Goal: Task Accomplishment & Management: Manage account settings

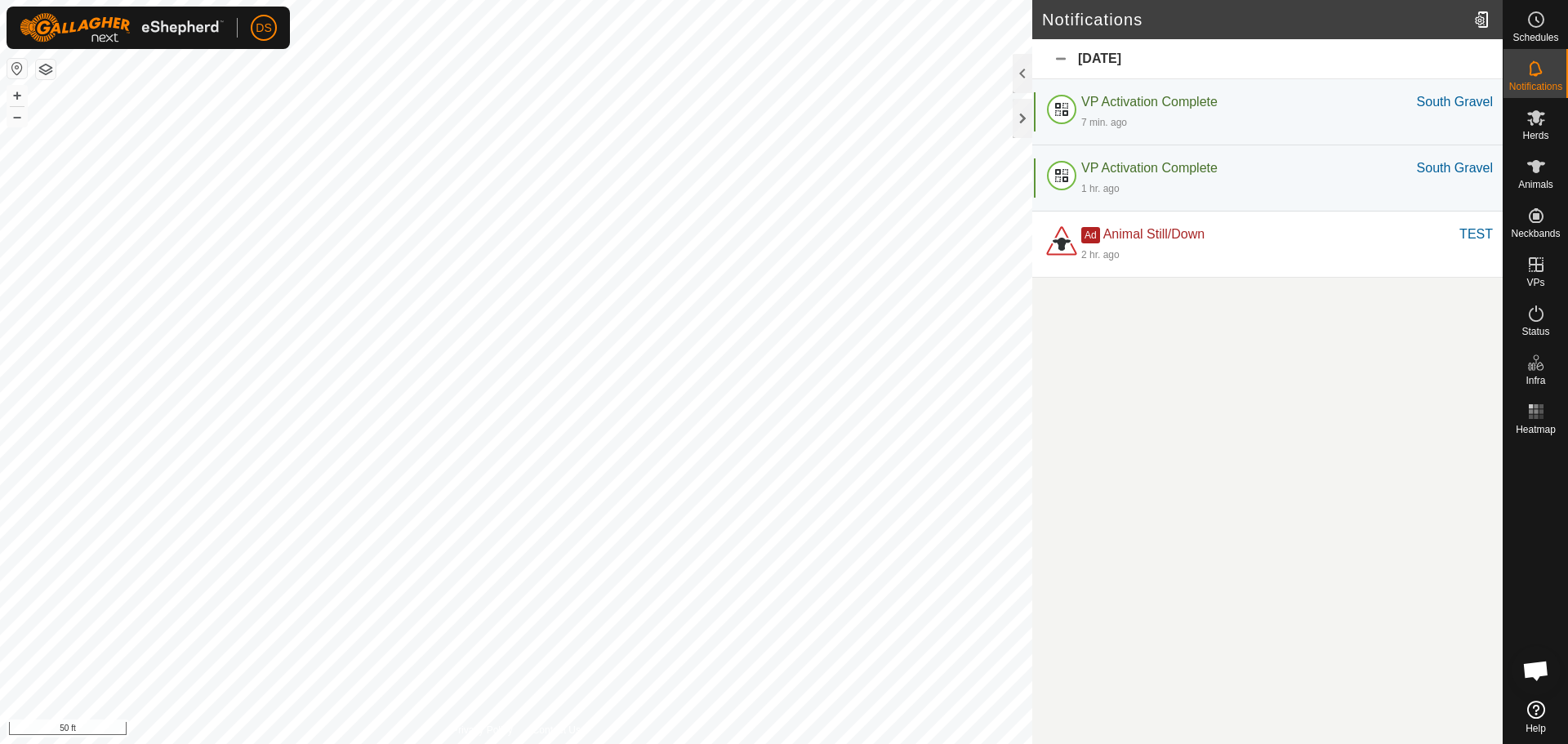
scroll to position [815, 0]
click at [1544, 120] on icon at bounding box center [1536, 118] width 18 height 15
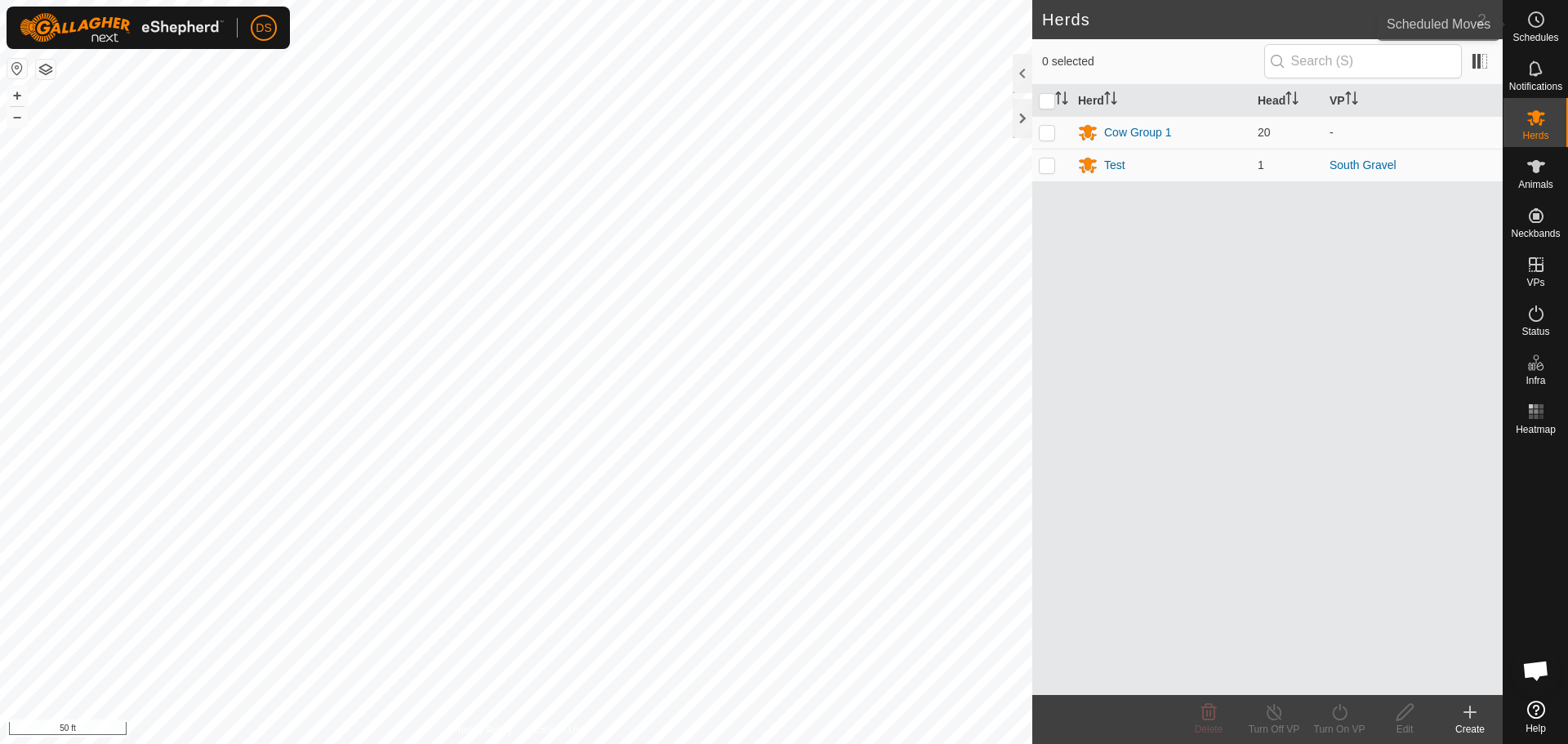
click at [1535, 33] on span "Schedules" at bounding box center [1535, 37] width 45 height 9
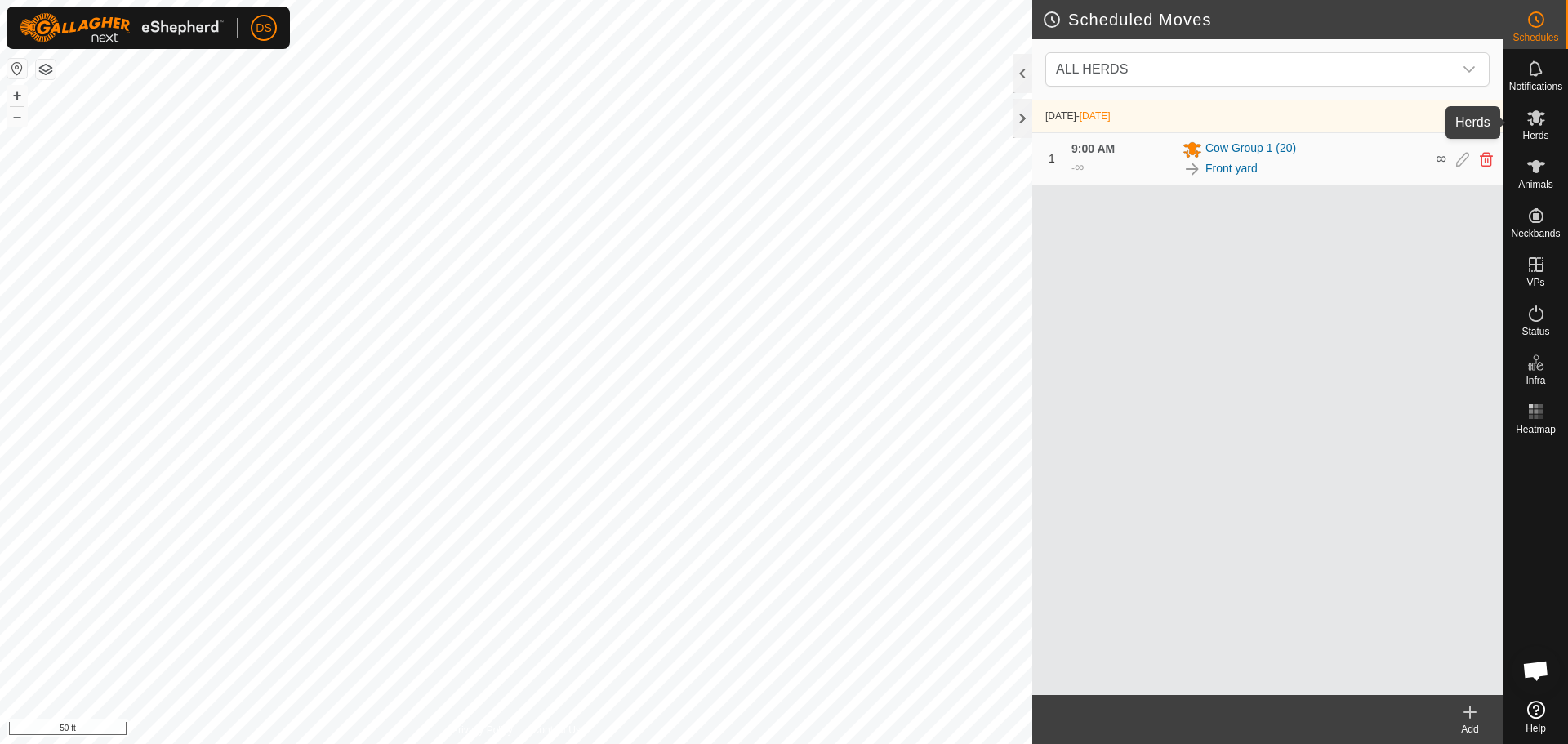
click at [1531, 121] on icon at bounding box center [1536, 118] width 18 height 15
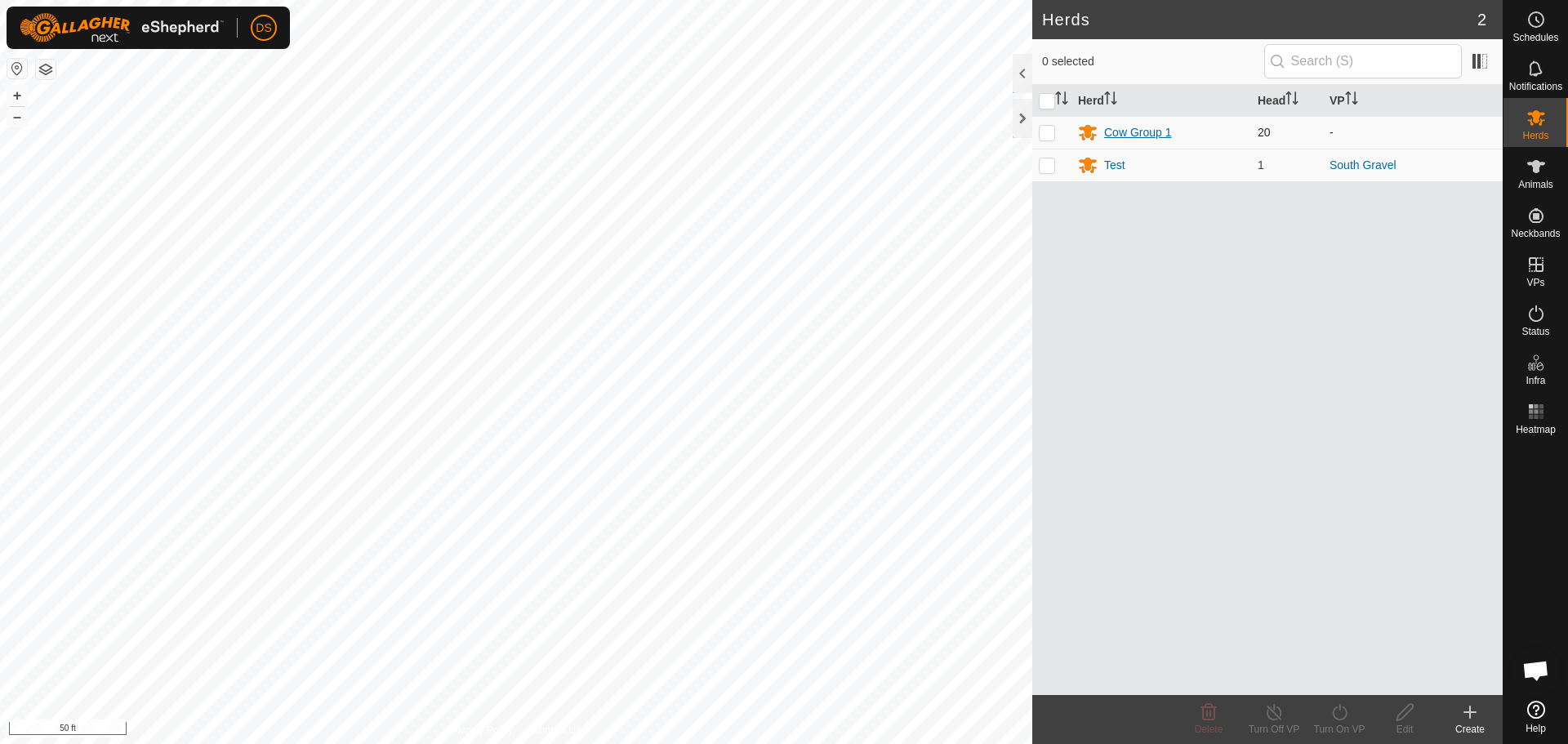
click at [1140, 135] on div "Cow Group 1" at bounding box center [1138, 133] width 67 height 17
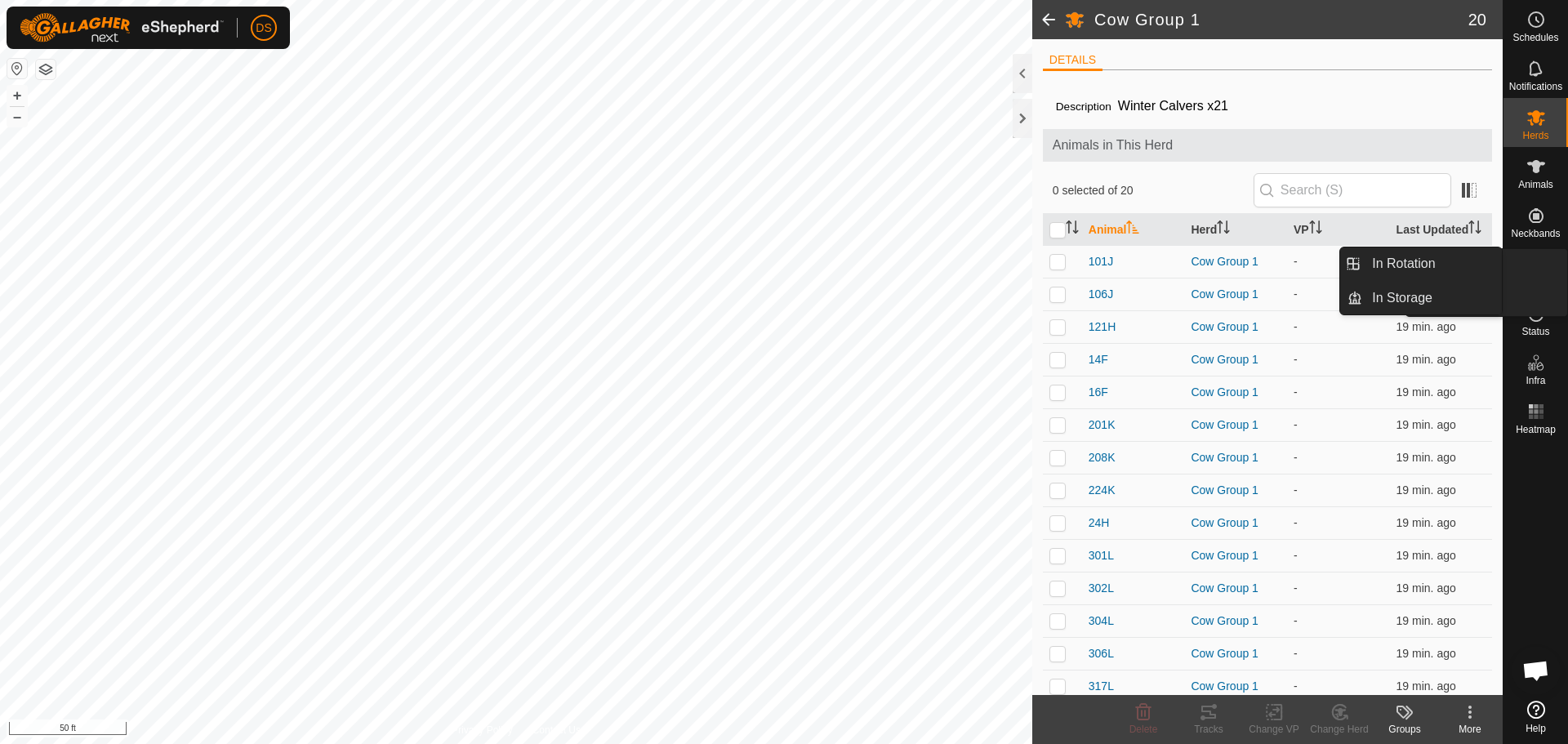
click at [1531, 261] on icon at bounding box center [1536, 264] width 20 height 20
click at [1425, 272] on link "In Rotation" at bounding box center [1432, 264] width 140 height 33
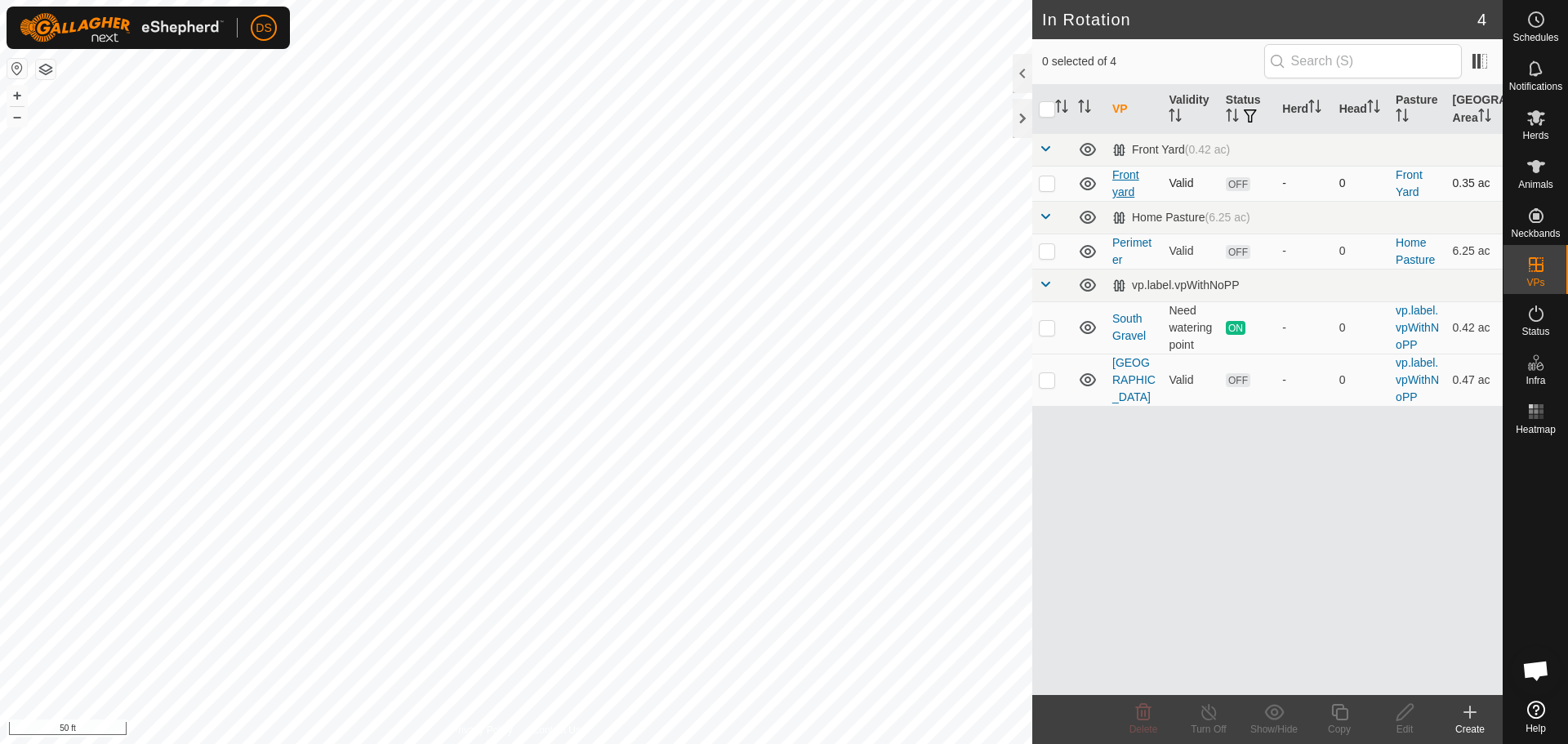
click at [1130, 180] on link "Front yard" at bounding box center [1125, 183] width 27 height 30
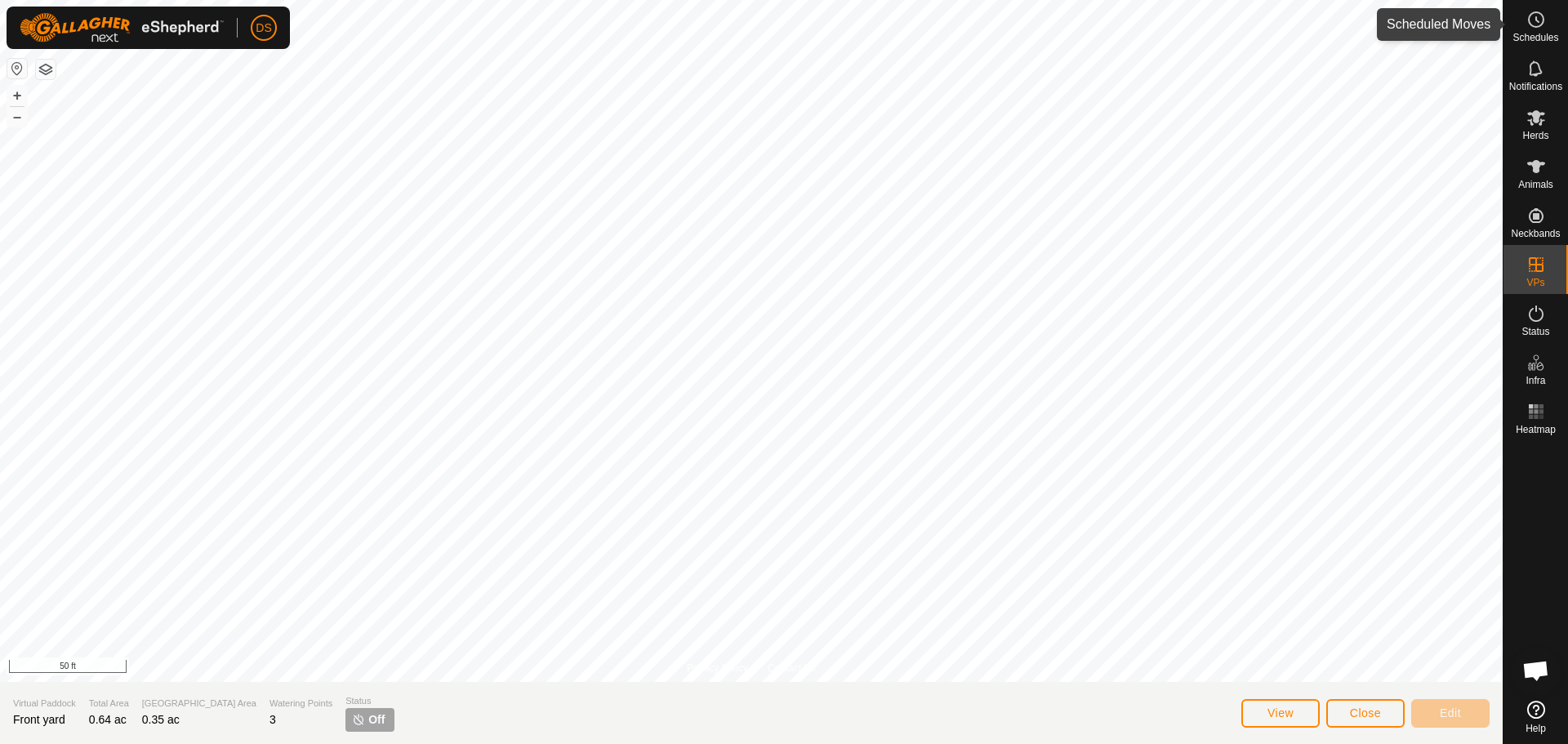
click at [1548, 21] on es-schedule-vp-svg-icon at bounding box center [1536, 20] width 29 height 27
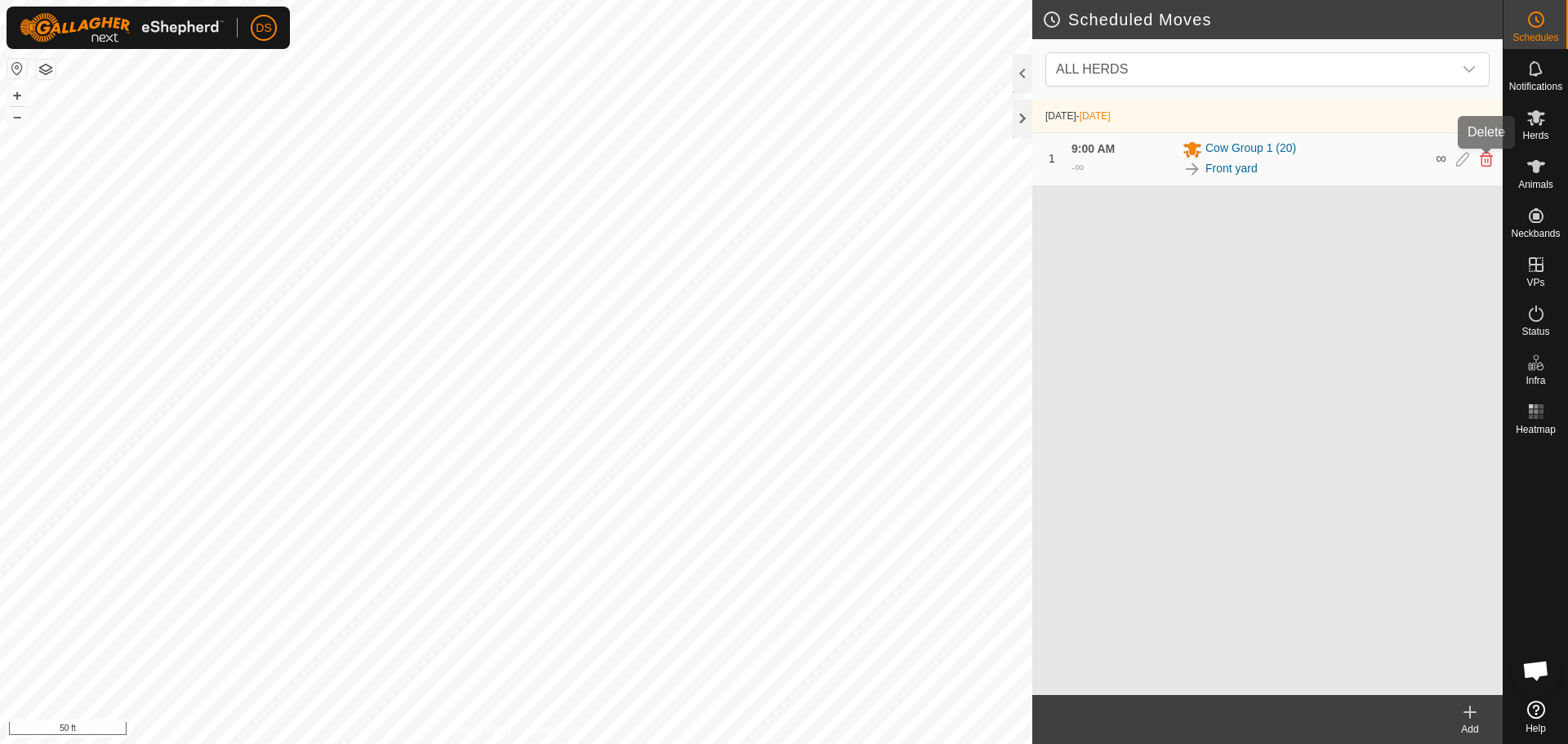
click at [1486, 155] on icon at bounding box center [1486, 159] width 13 height 15
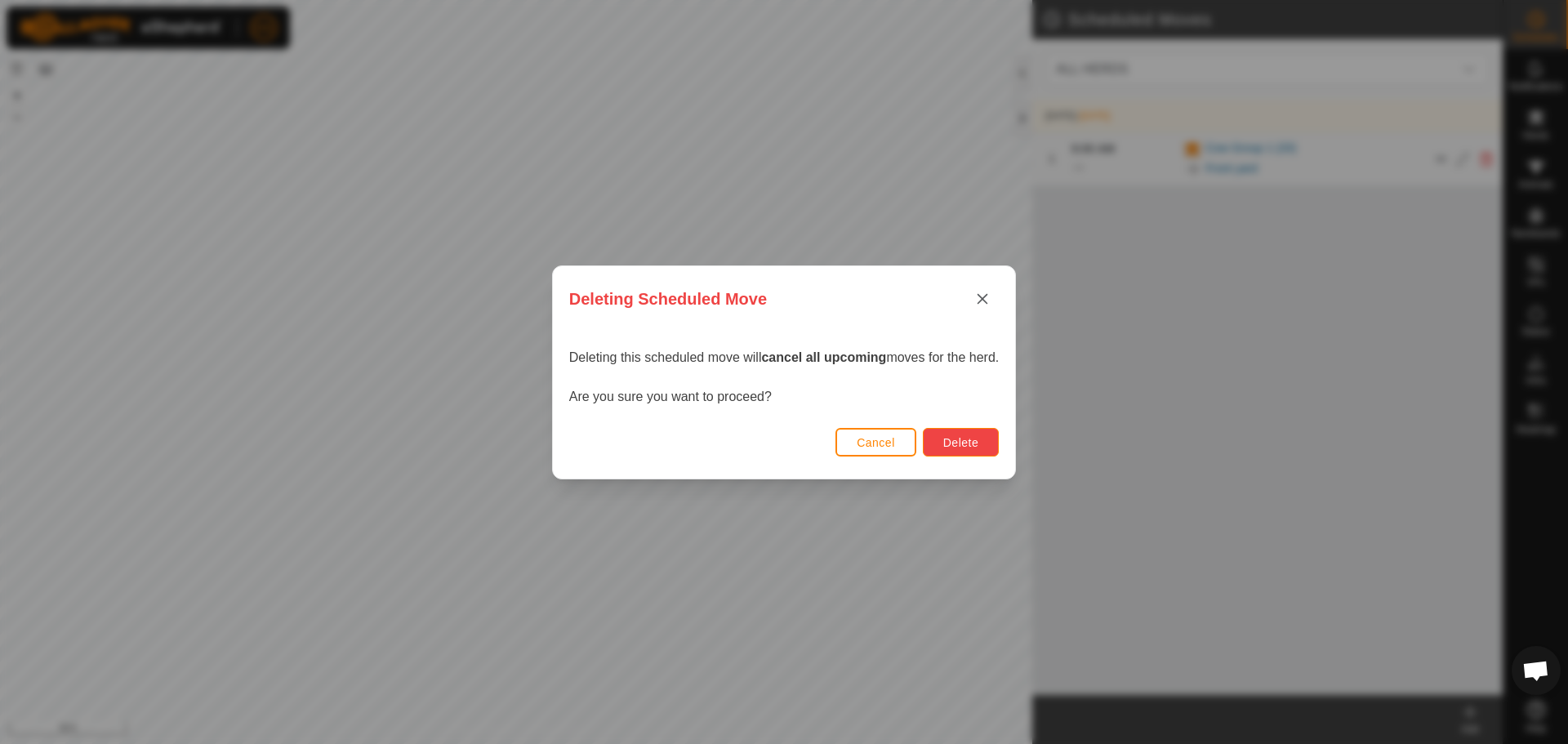
click at [984, 437] on button "Delete" at bounding box center [961, 442] width 76 height 28
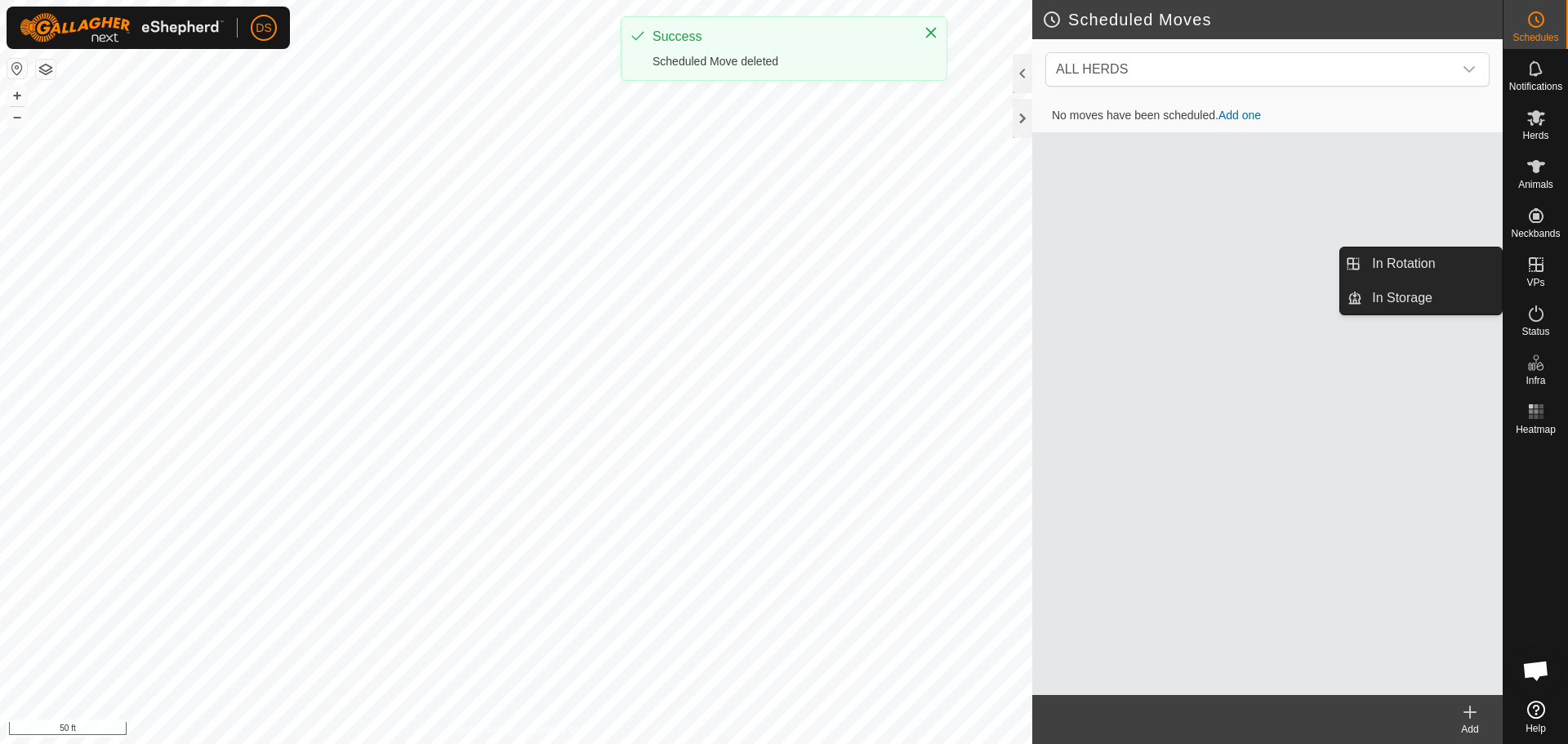
click at [1539, 253] on es-virtualpaddocks-svg-icon at bounding box center [1536, 265] width 29 height 27
click at [1535, 267] on icon at bounding box center [1536, 264] width 15 height 15
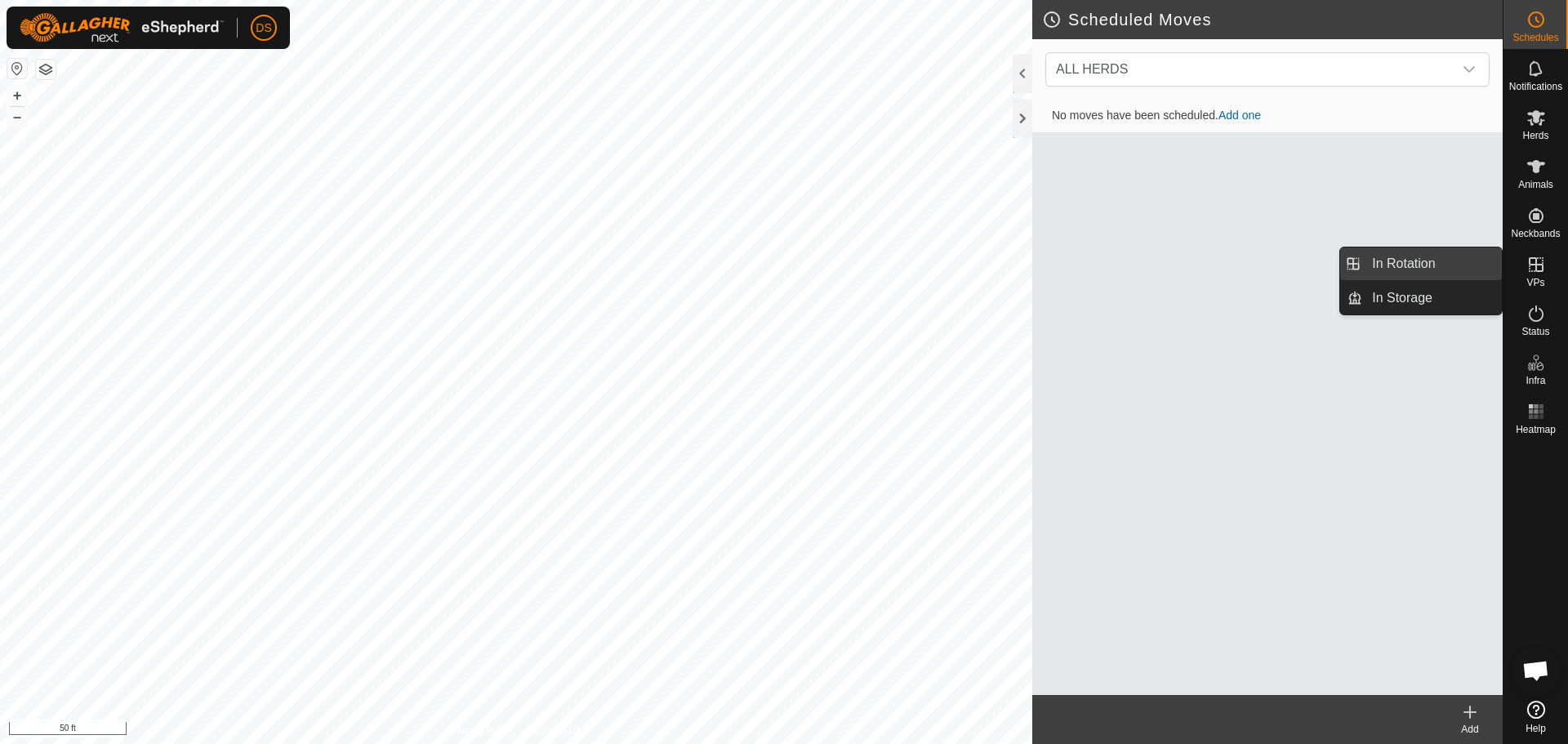
click at [1454, 272] on link "In Rotation" at bounding box center [1432, 264] width 140 height 33
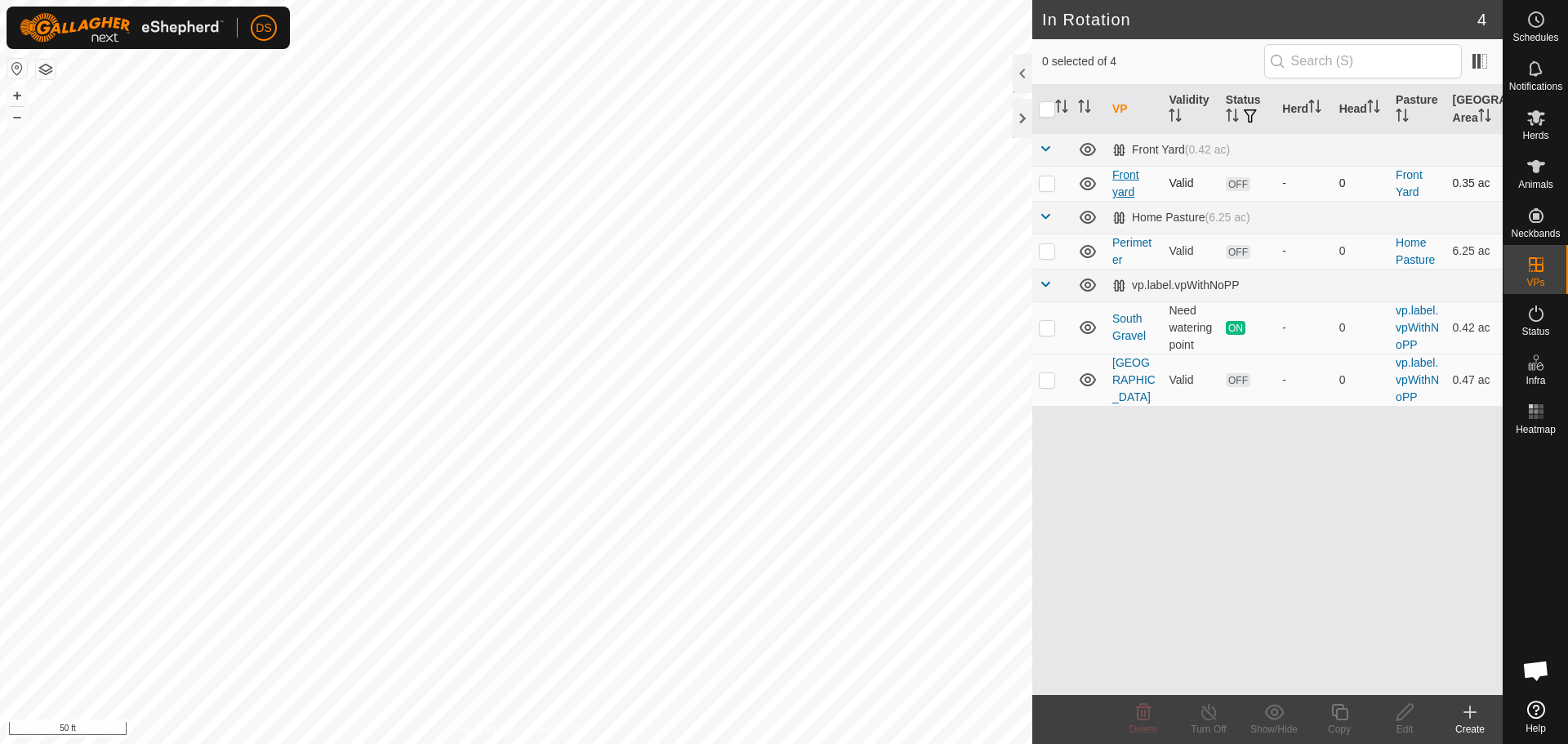
click at [1128, 177] on link "Front yard" at bounding box center [1125, 183] width 27 height 30
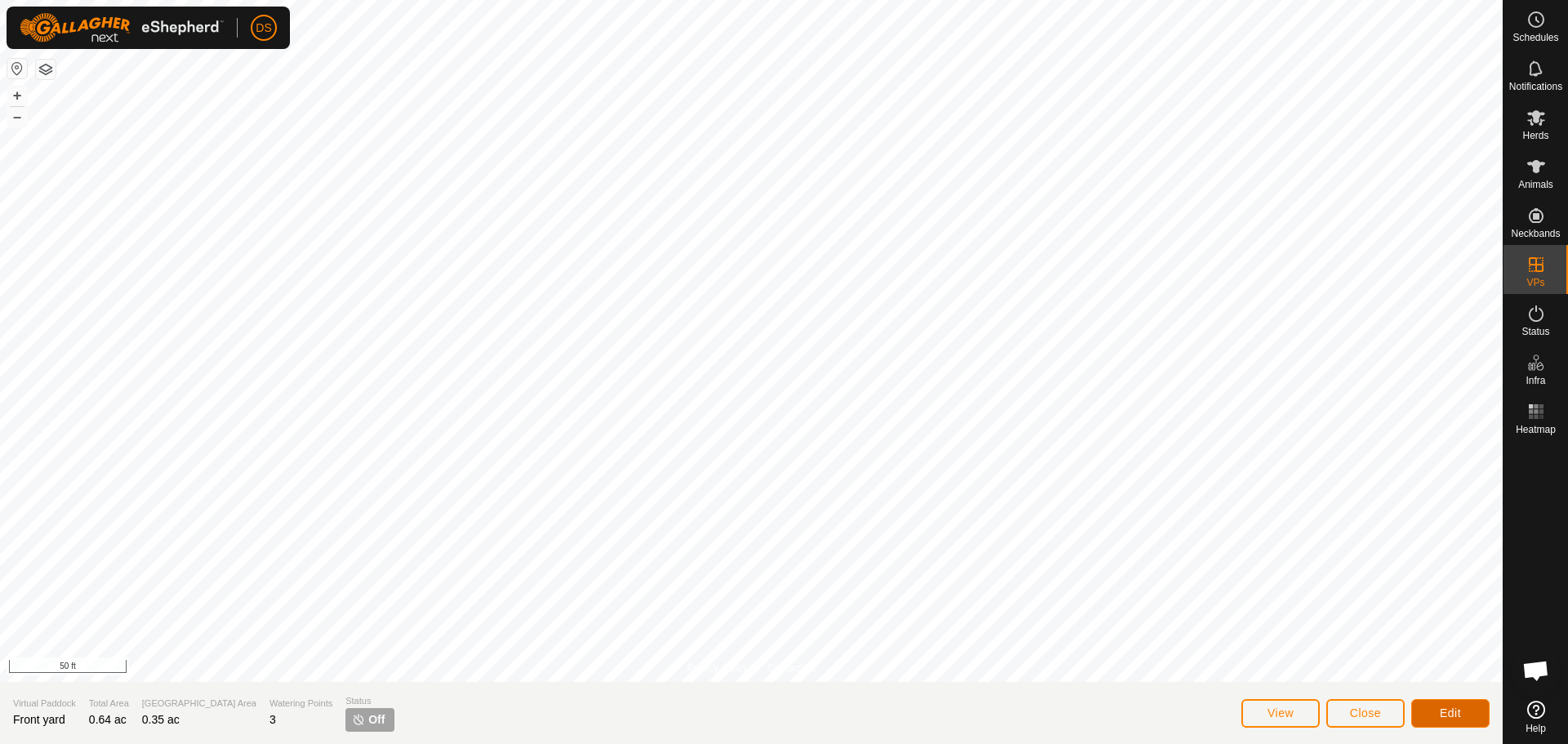
click at [1473, 712] on button "Edit" at bounding box center [1451, 713] width 79 height 28
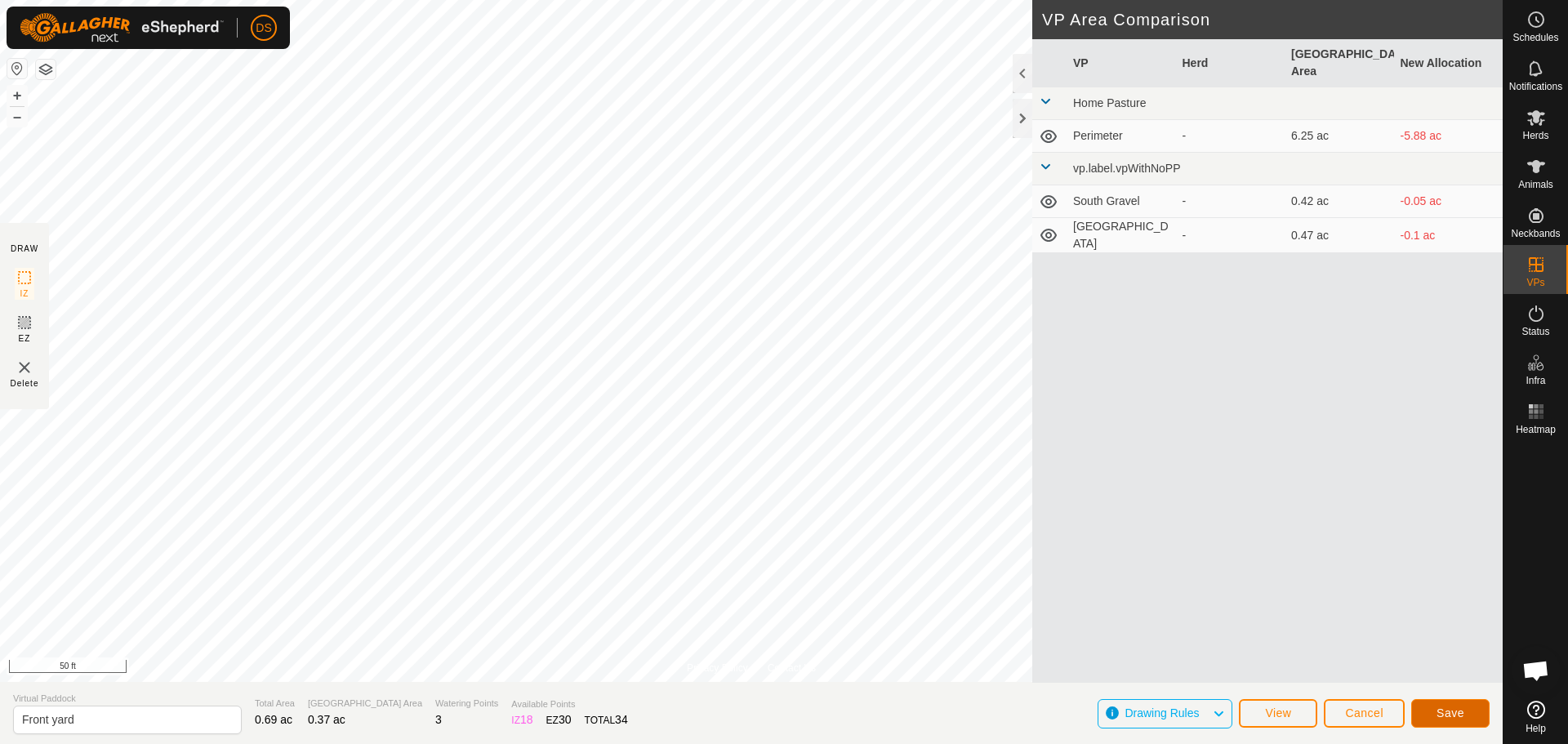
click at [1449, 709] on span "Save" at bounding box center [1451, 713] width 27 height 13
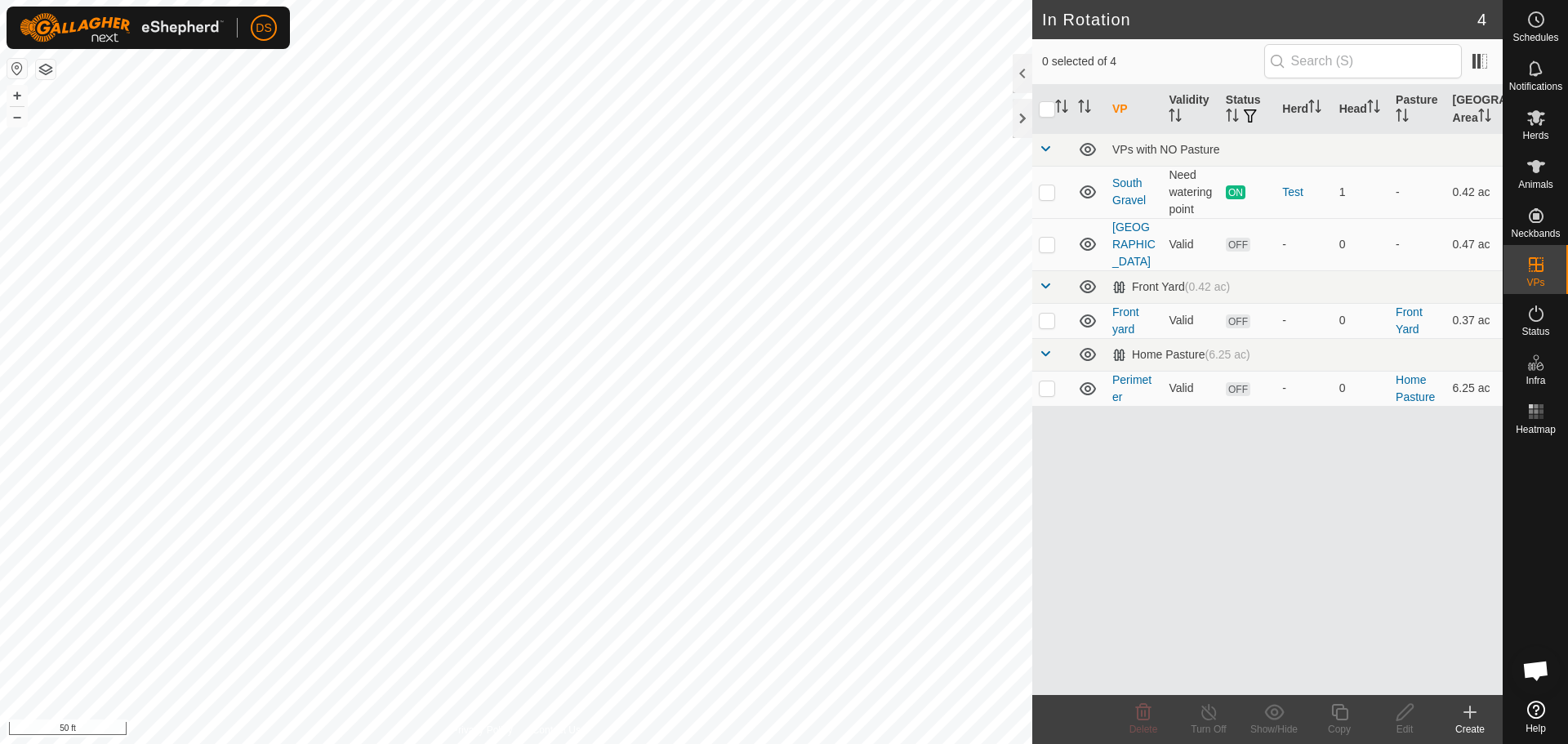
checkbox input "true"
click at [1525, 19] on es-schedule-vp-svg-icon at bounding box center [1536, 20] width 29 height 27
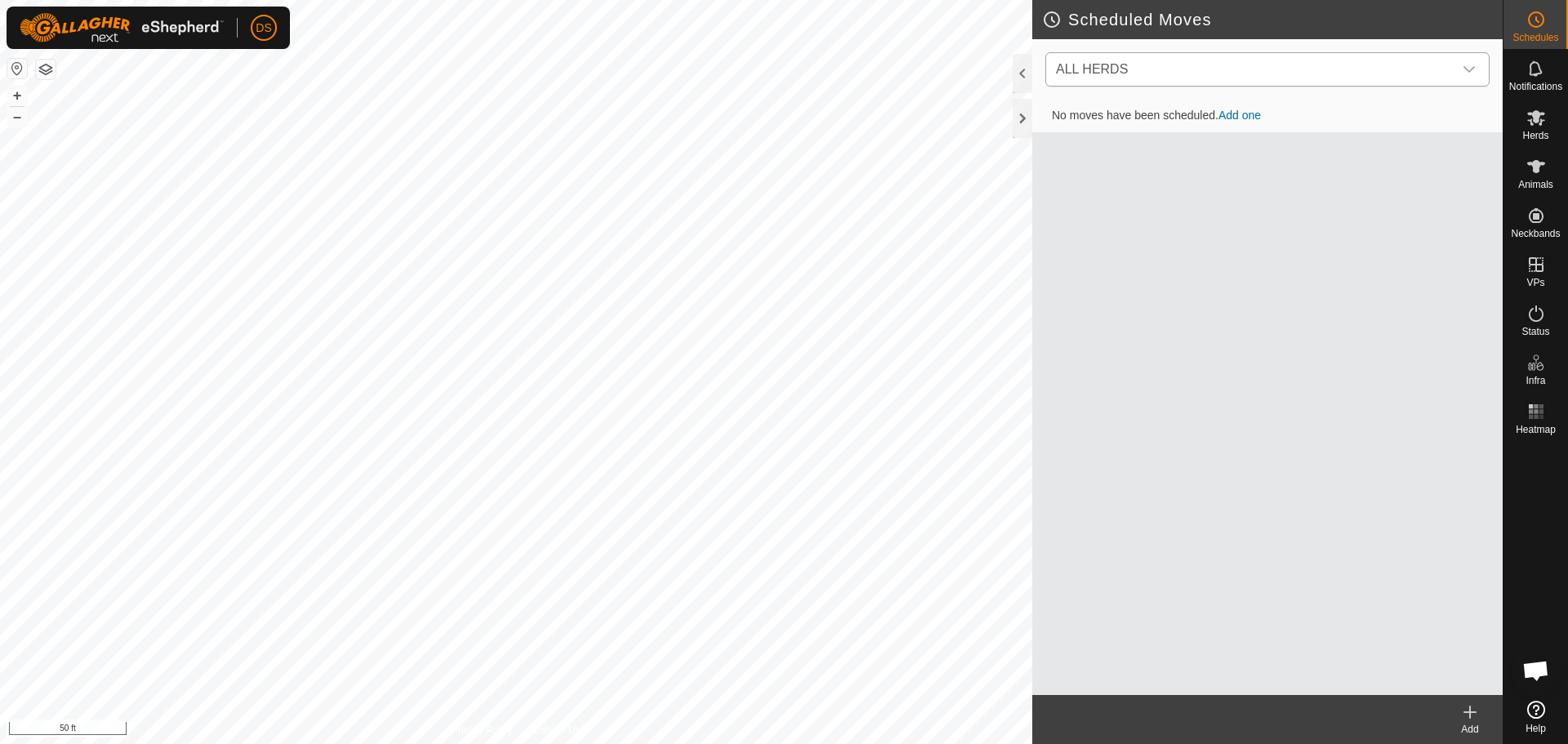
click at [1356, 61] on span "ALL HERDS" at bounding box center [1251, 69] width 404 height 33
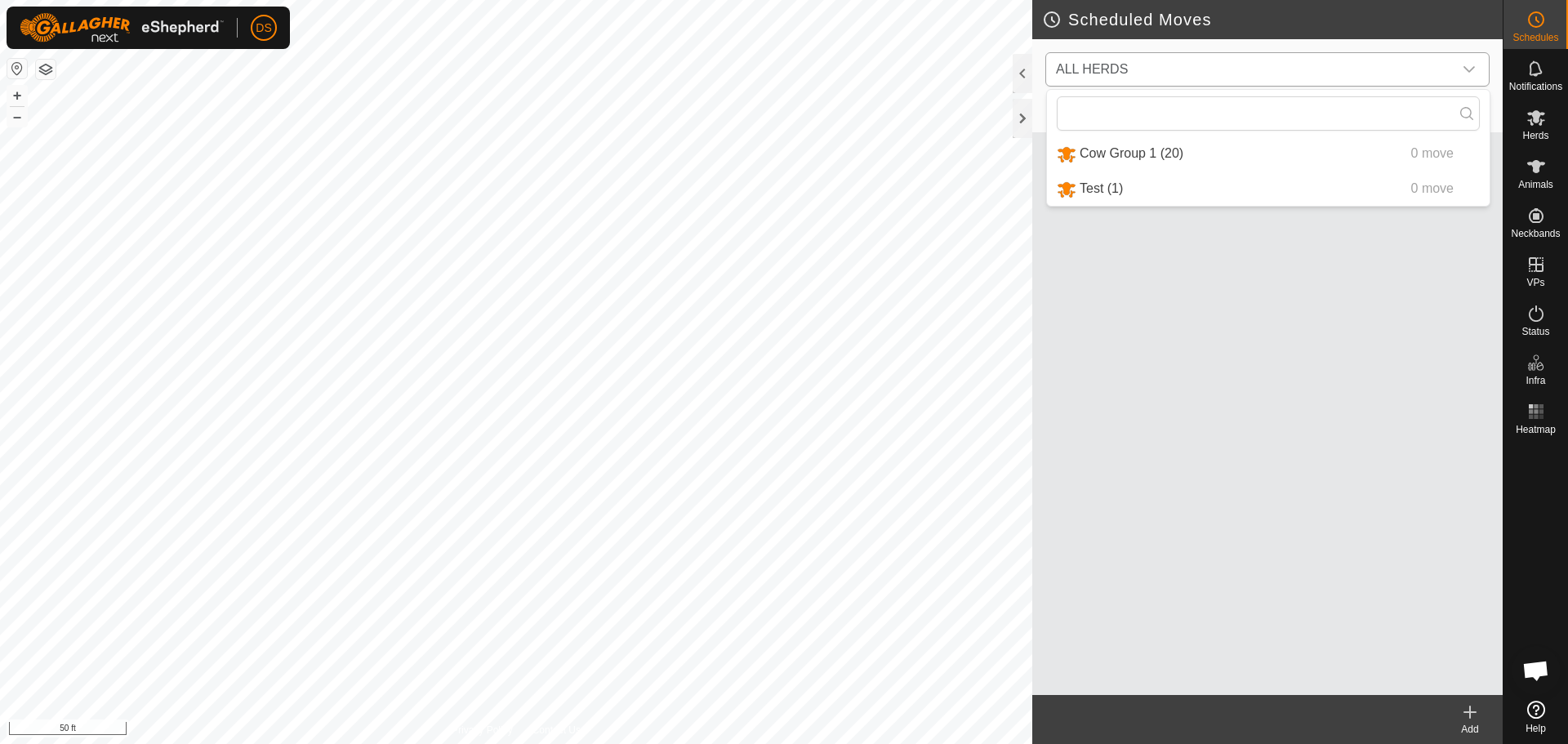
click at [1083, 161] on li "Cow Group 1 (20) 0 move" at bounding box center [1268, 153] width 443 height 33
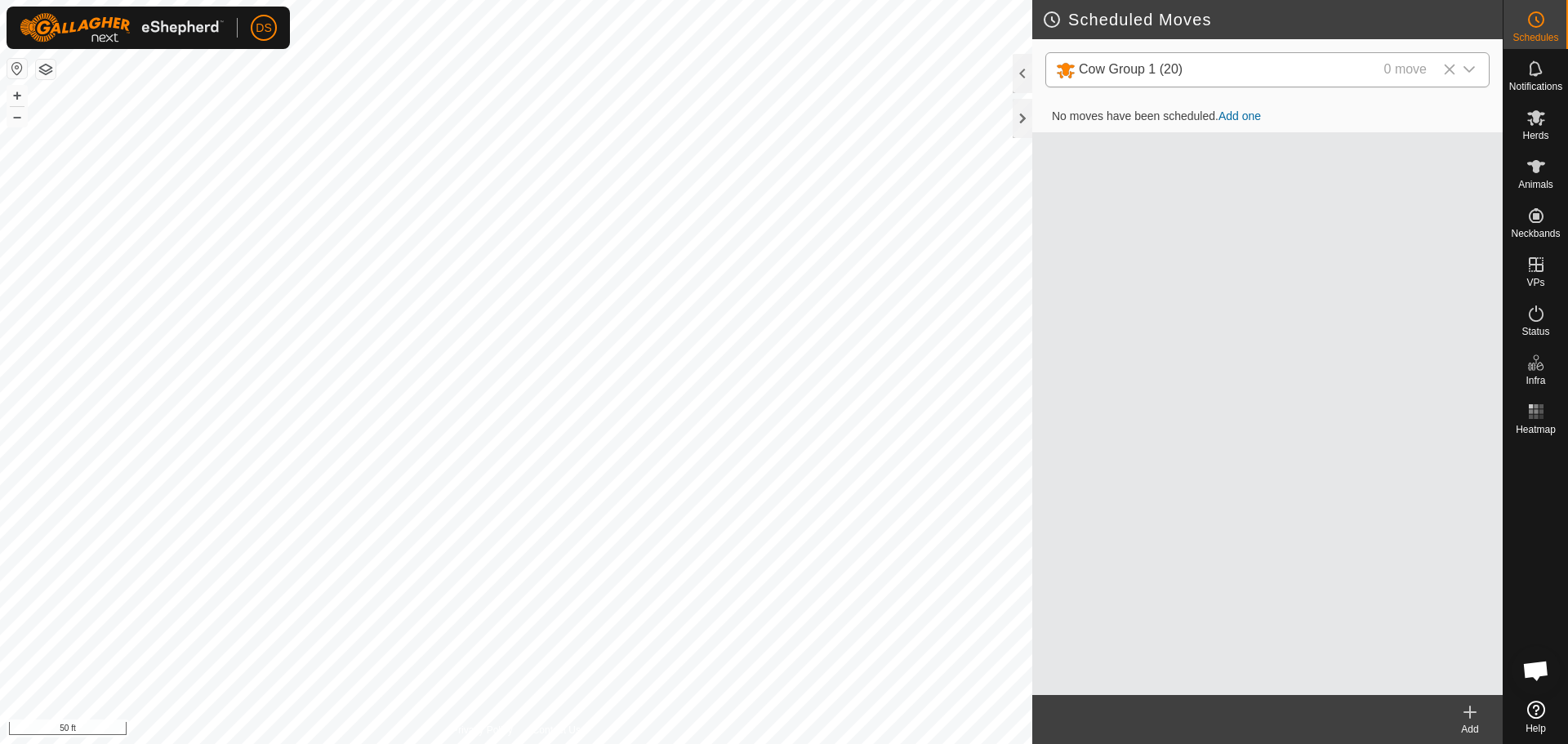
click at [1228, 114] on link "Add one" at bounding box center [1240, 116] width 43 height 13
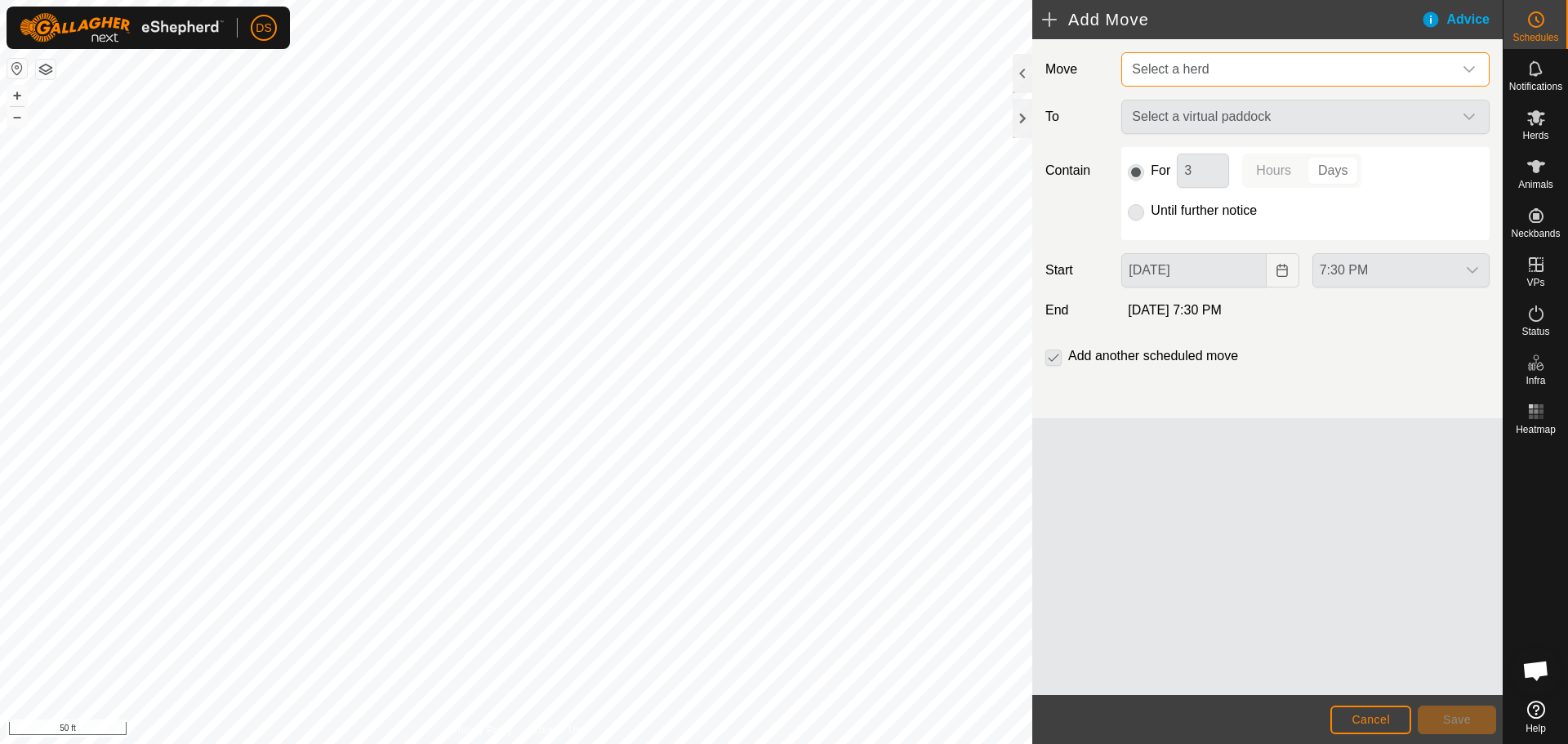
click at [1174, 75] on span "Select a herd" at bounding box center [1170, 69] width 77 height 14
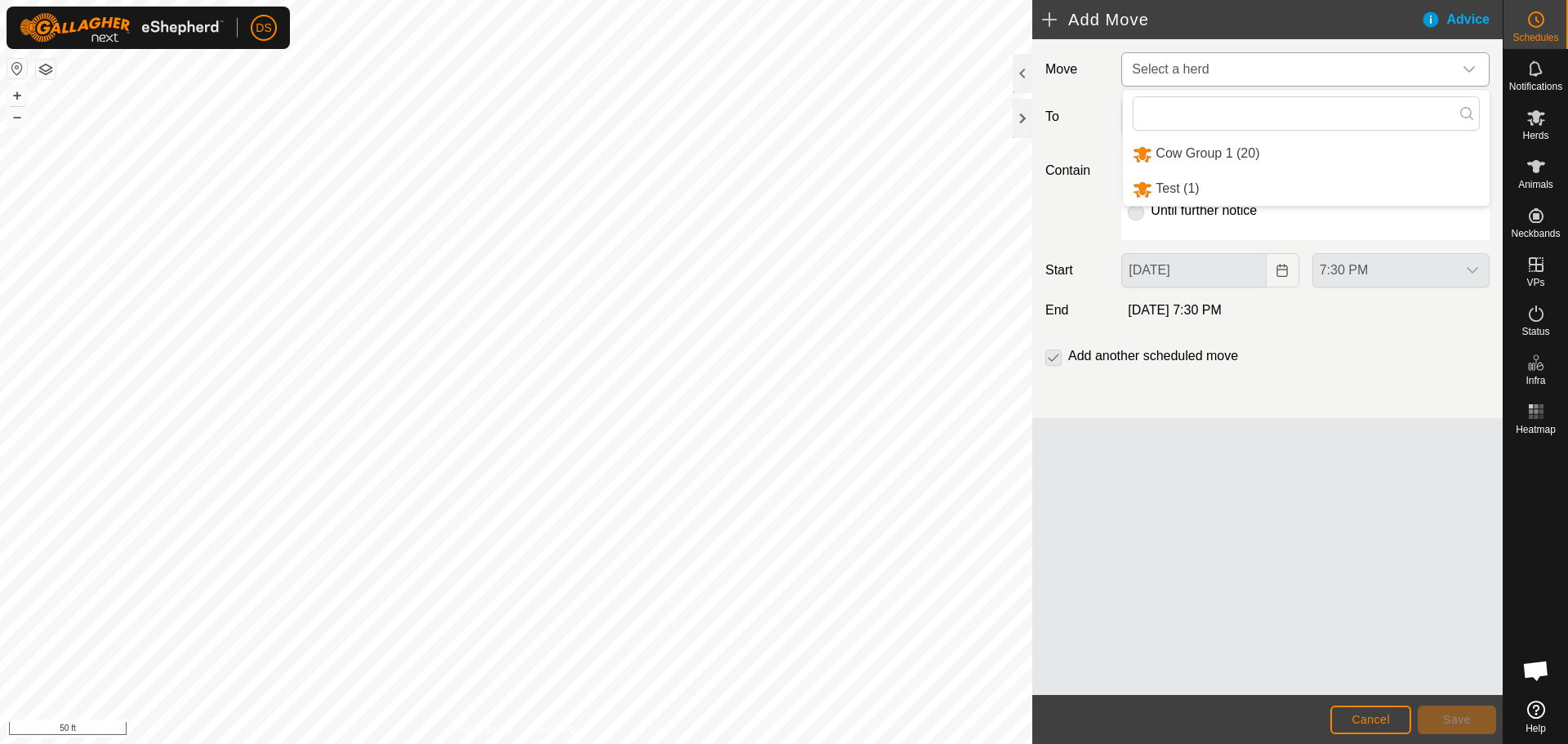
click at [1185, 156] on li "Cow Group 1 (20)" at bounding box center [1307, 153] width 367 height 33
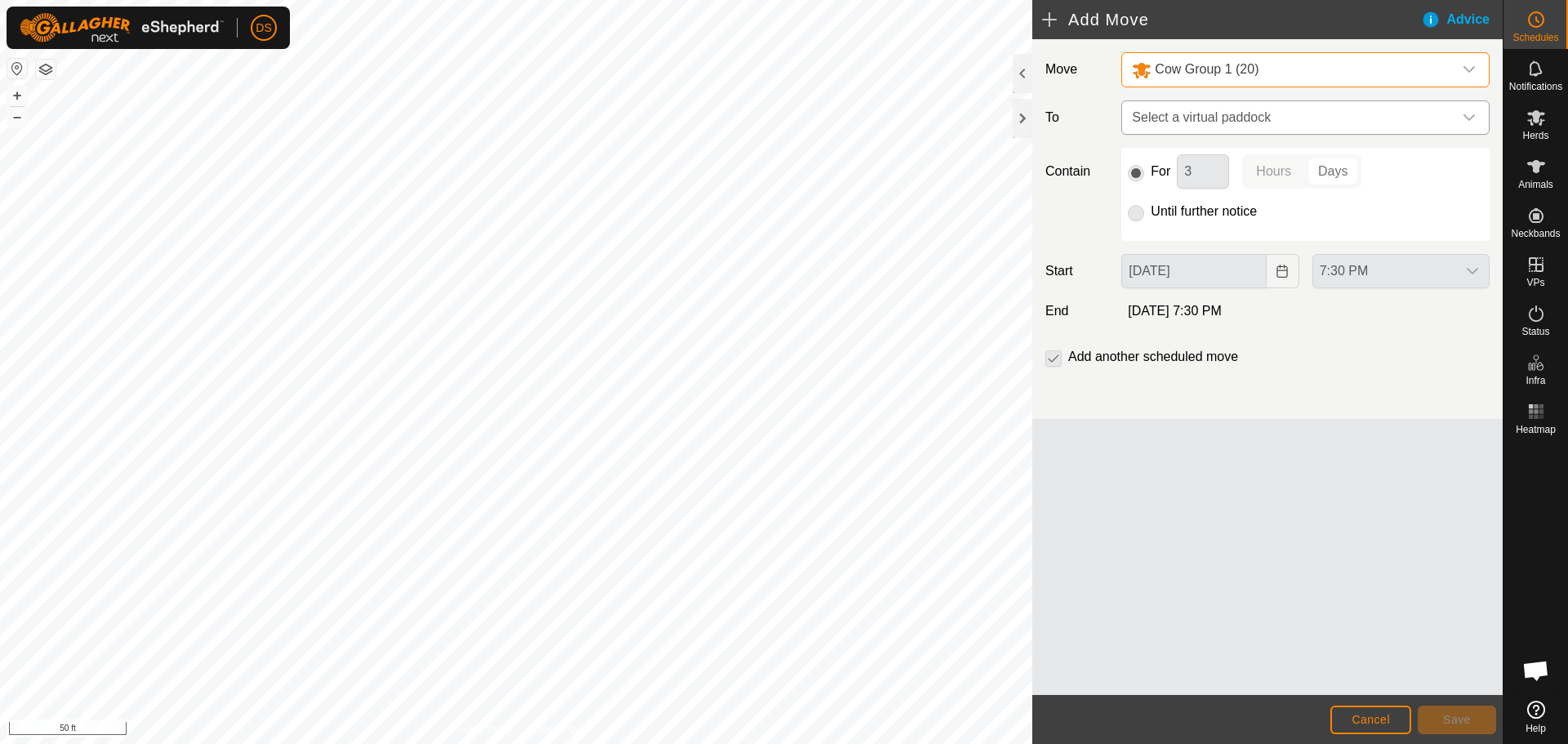
click at [1184, 124] on span "Select a virtual paddock" at bounding box center [1290, 117] width 327 height 33
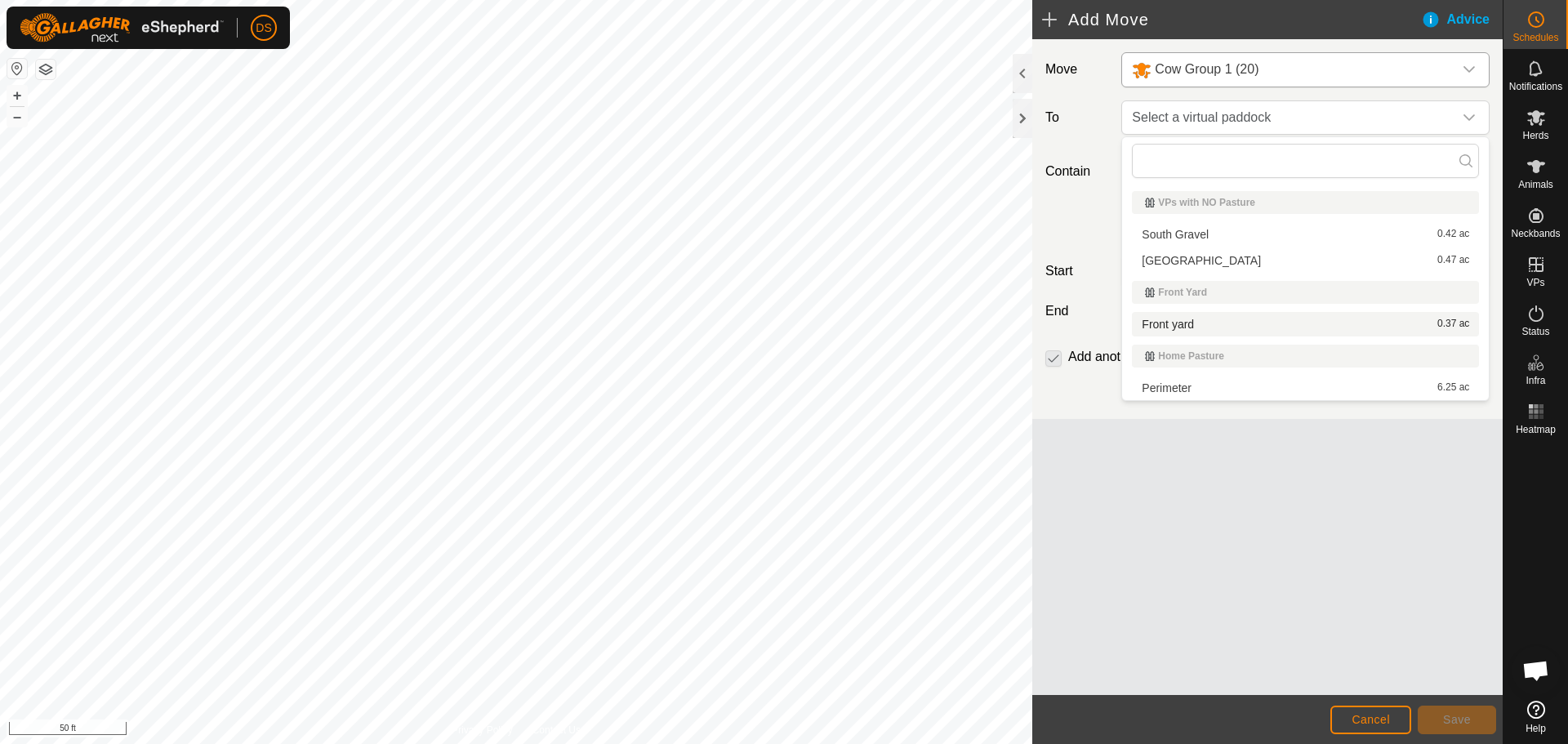
click at [1159, 321] on li "Front yard 0.37 ac" at bounding box center [1305, 324] width 347 height 25
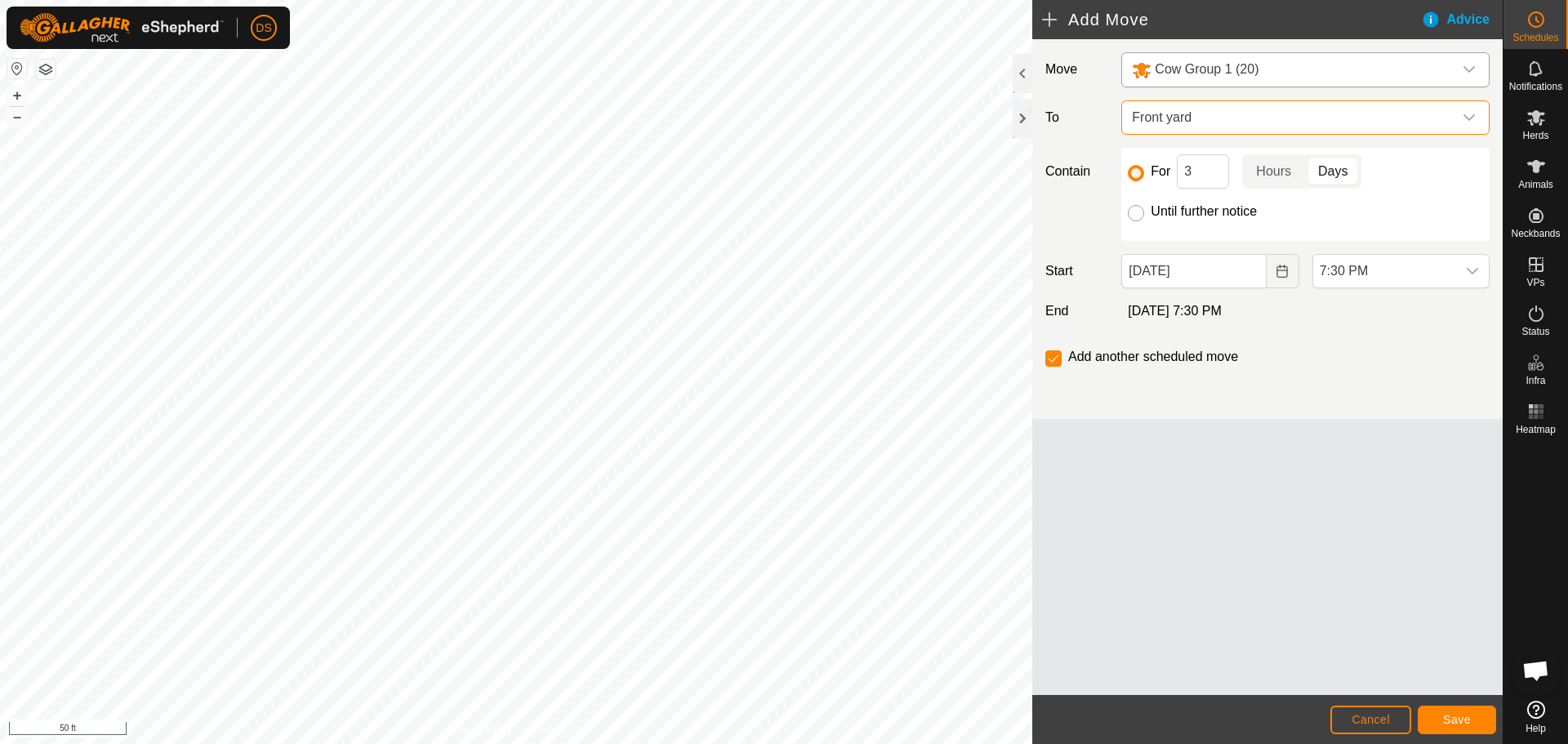
click at [1140, 209] on input "Until further notice" at bounding box center [1136, 213] width 16 height 16
radio input "true"
checkbox input "false"
click at [1286, 273] on icon "Choose Date" at bounding box center [1282, 271] width 13 height 13
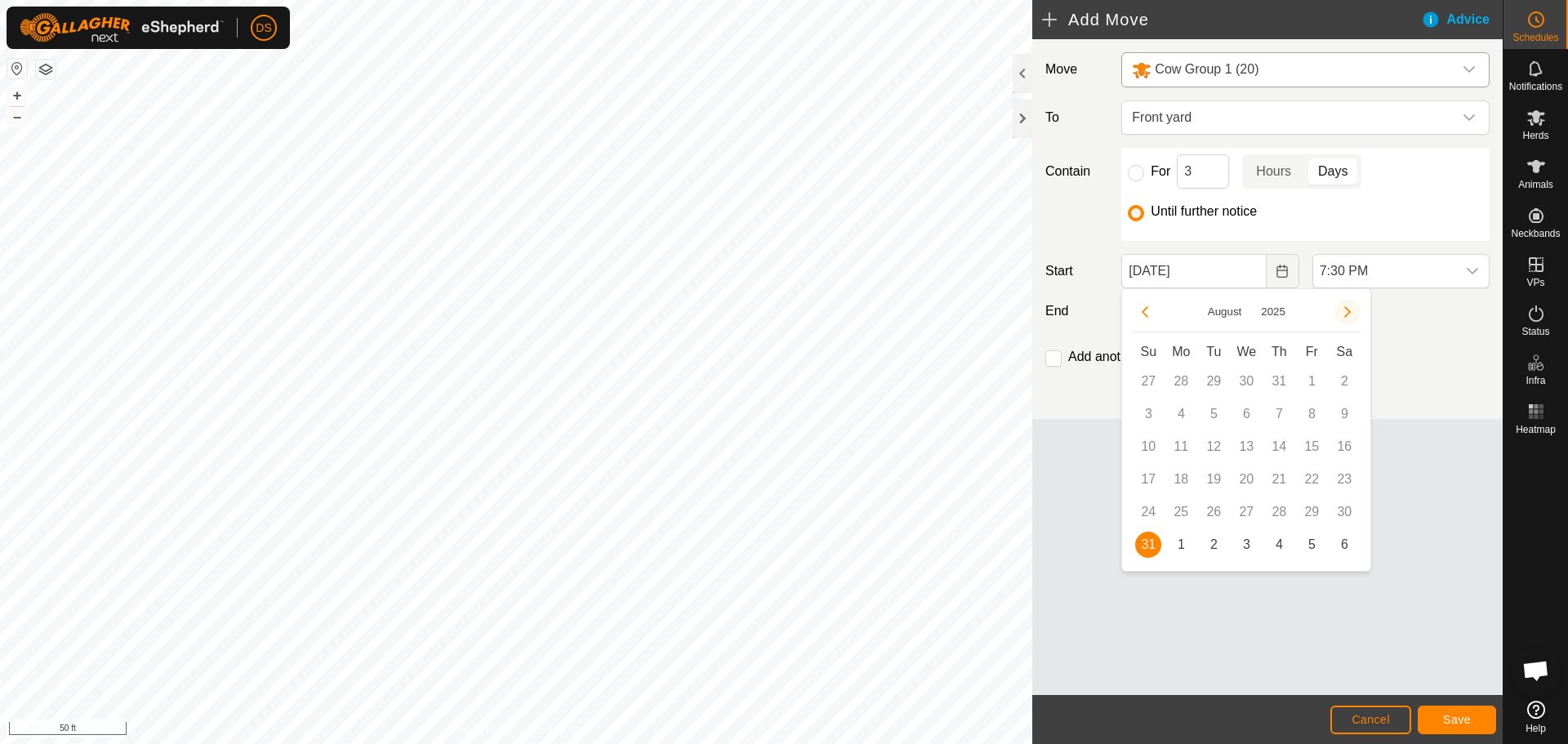
click at [1350, 315] on button "Next Month" at bounding box center [1348, 312] width 27 height 27
click at [1186, 375] on span "1" at bounding box center [1181, 381] width 27 height 27
type input "[DATE]"
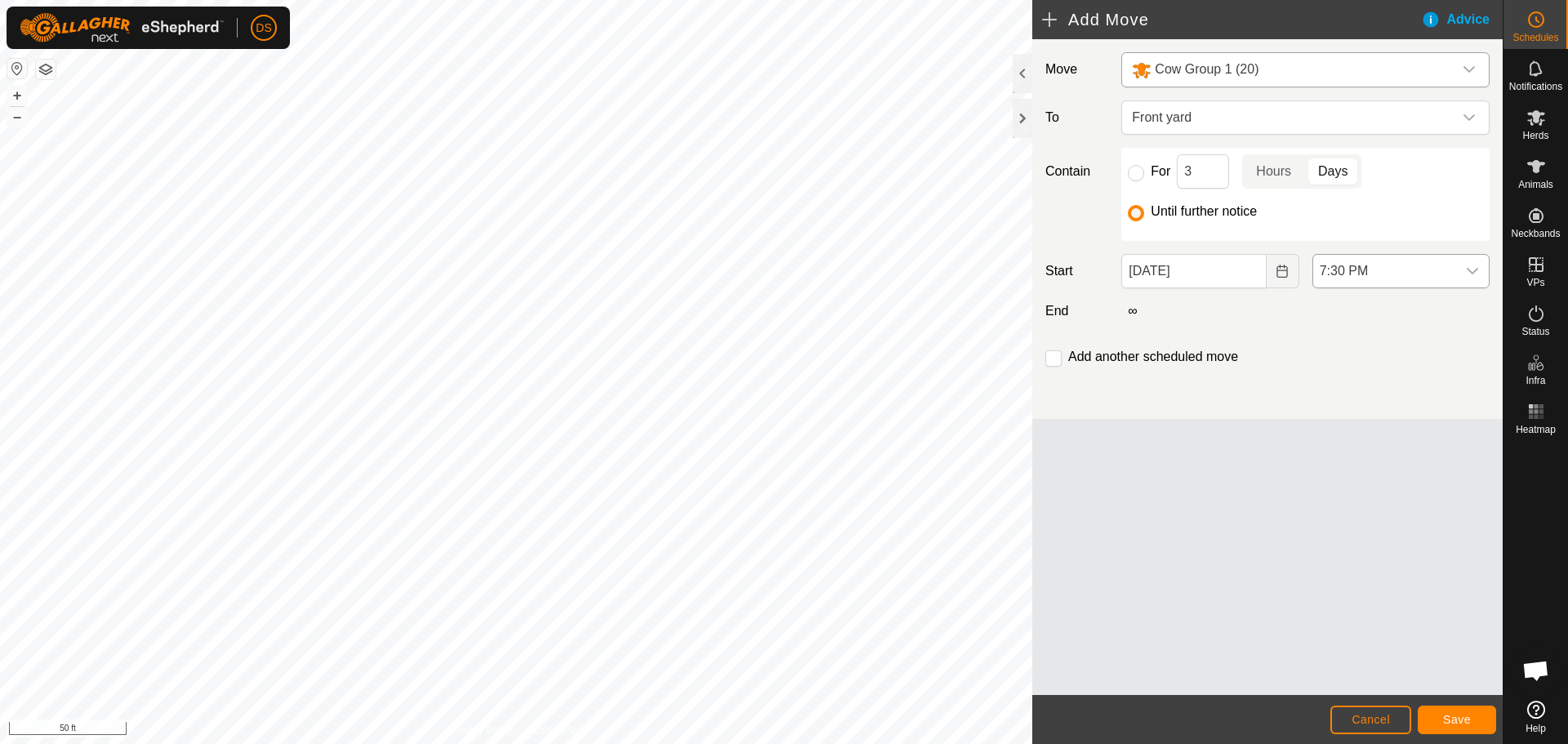
click at [1460, 270] on div "dropdown trigger" at bounding box center [1473, 271] width 33 height 33
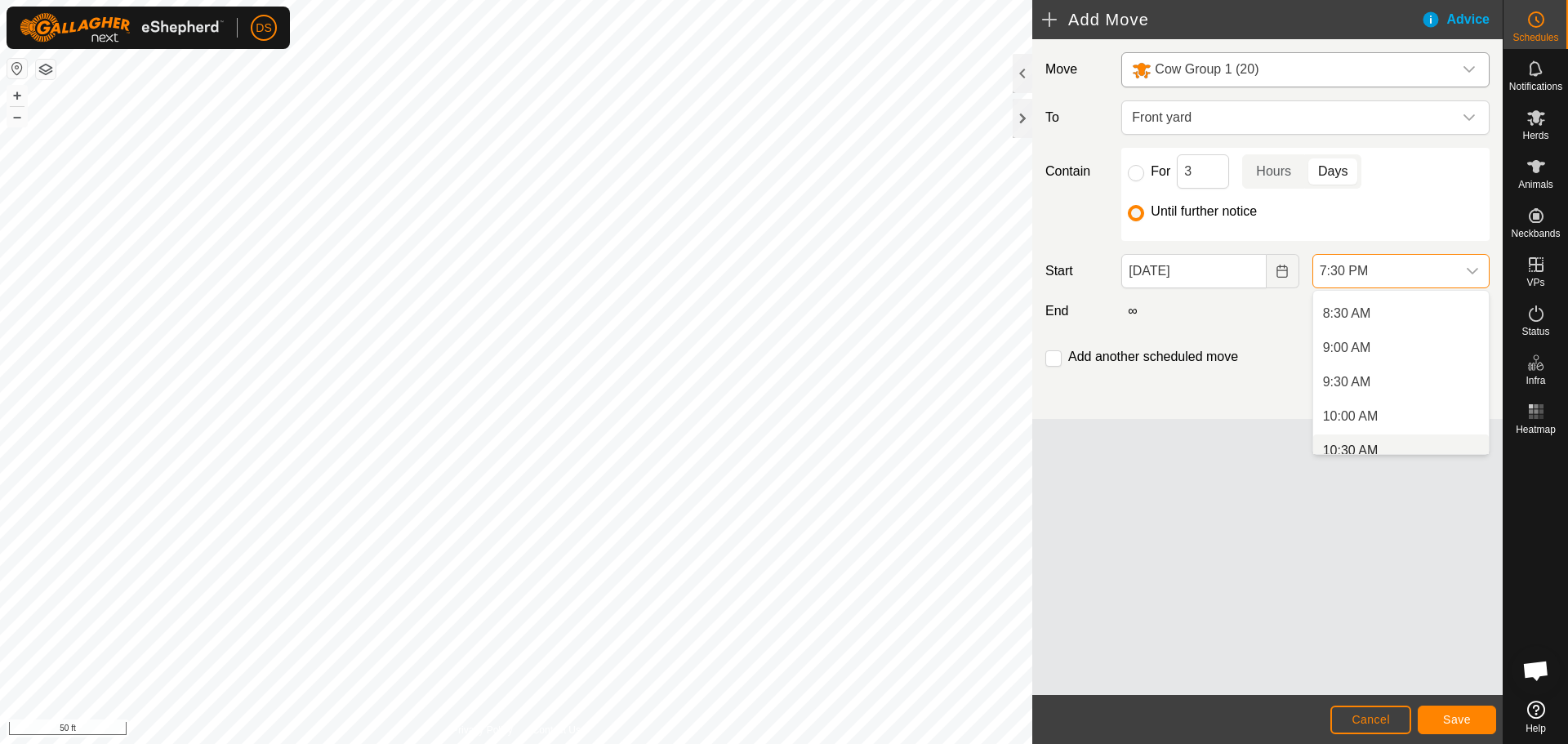
scroll to position [548, 0]
click at [1372, 353] on li "8:30 AM" at bounding box center [1401, 343] width 176 height 33
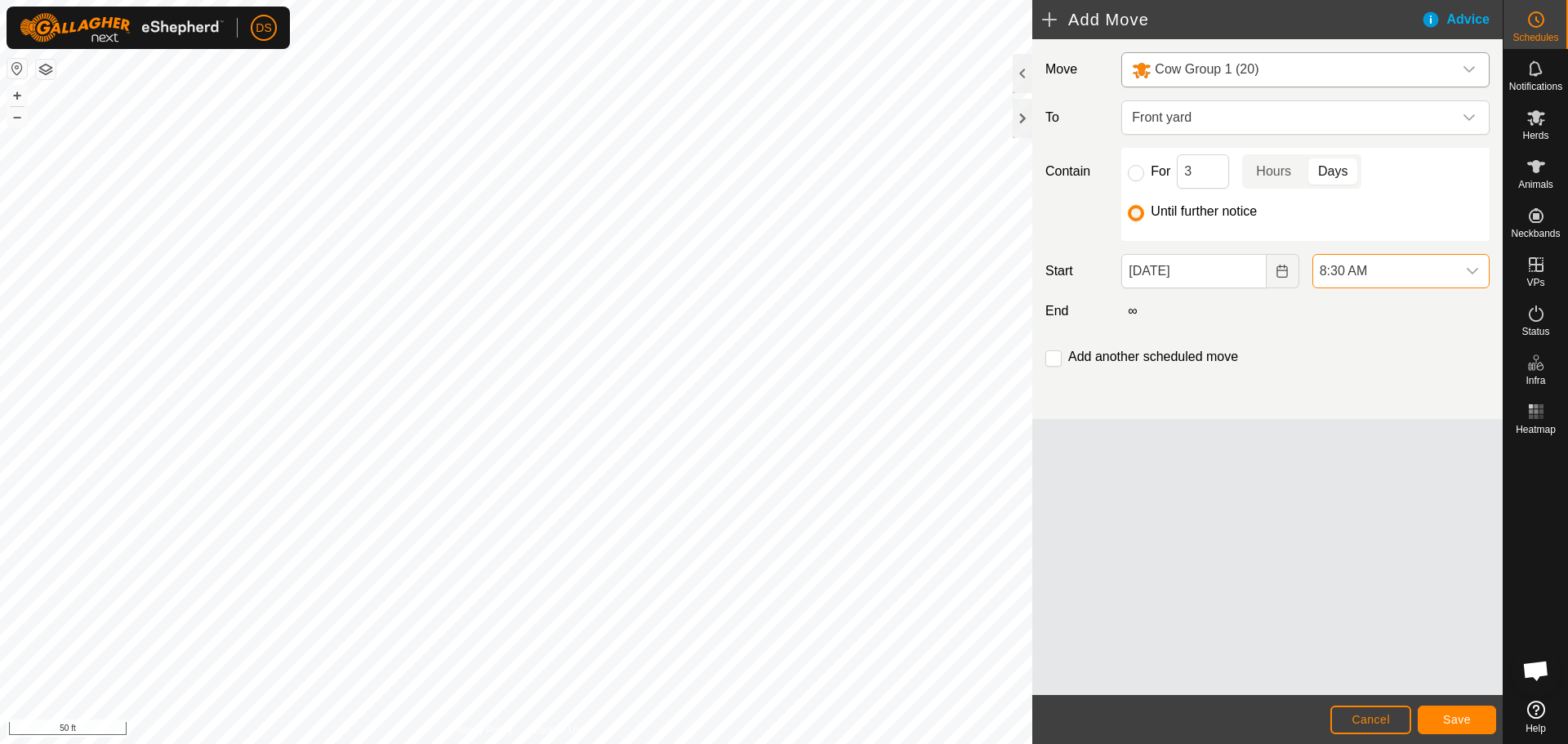
click at [1417, 266] on span "8:30 AM" at bounding box center [1385, 271] width 143 height 33
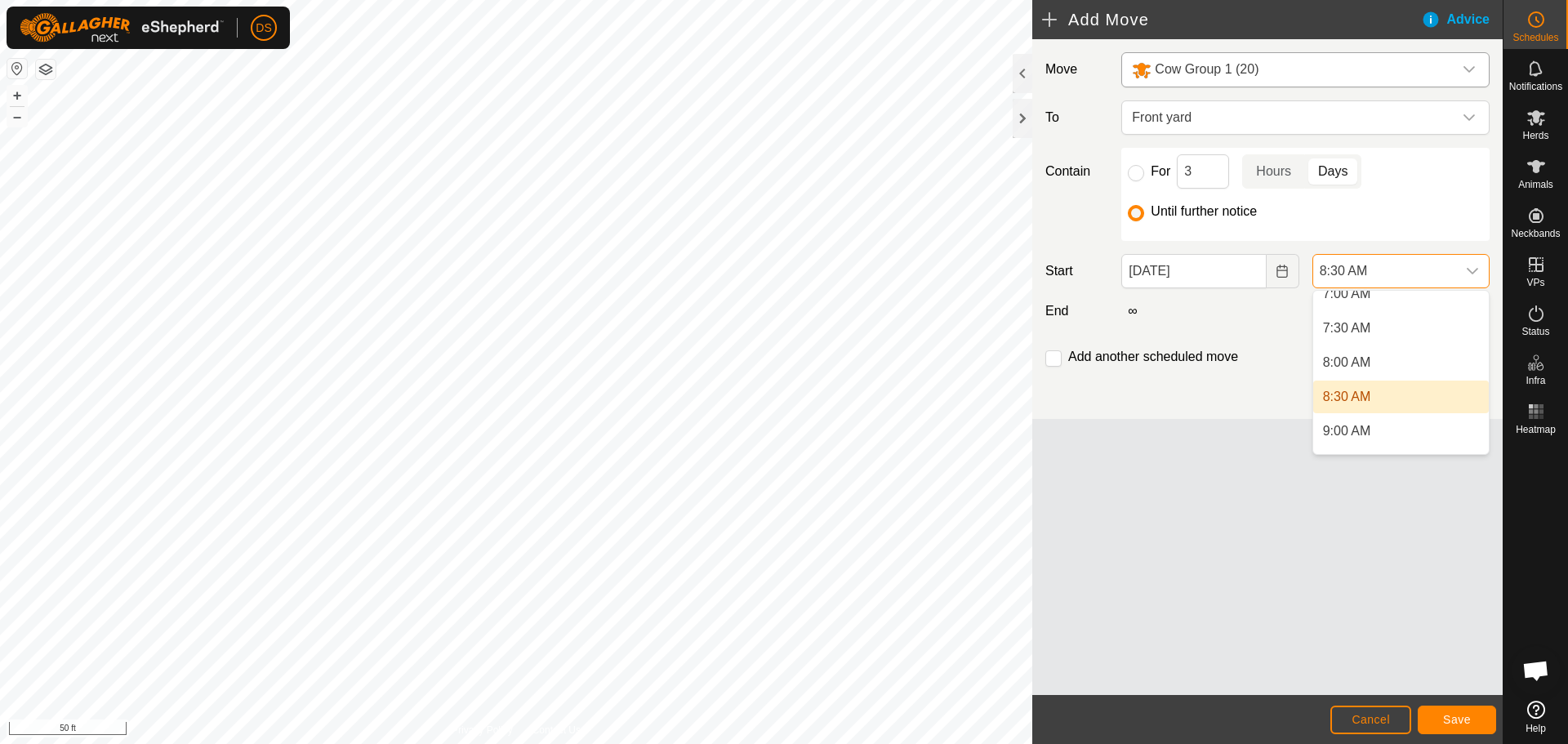
scroll to position [534, 0]
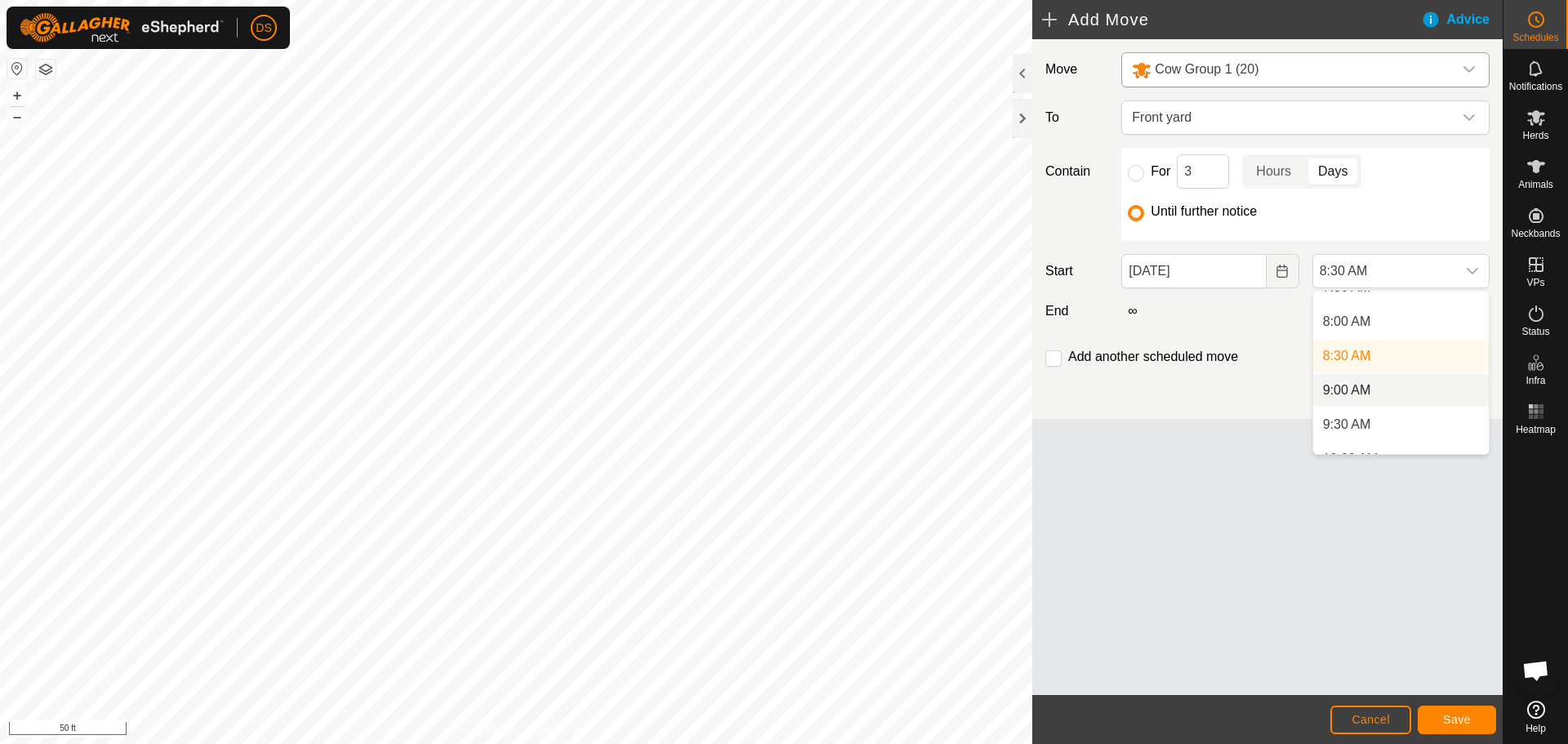
click at [1356, 381] on li "9:00 AM" at bounding box center [1401, 391] width 176 height 33
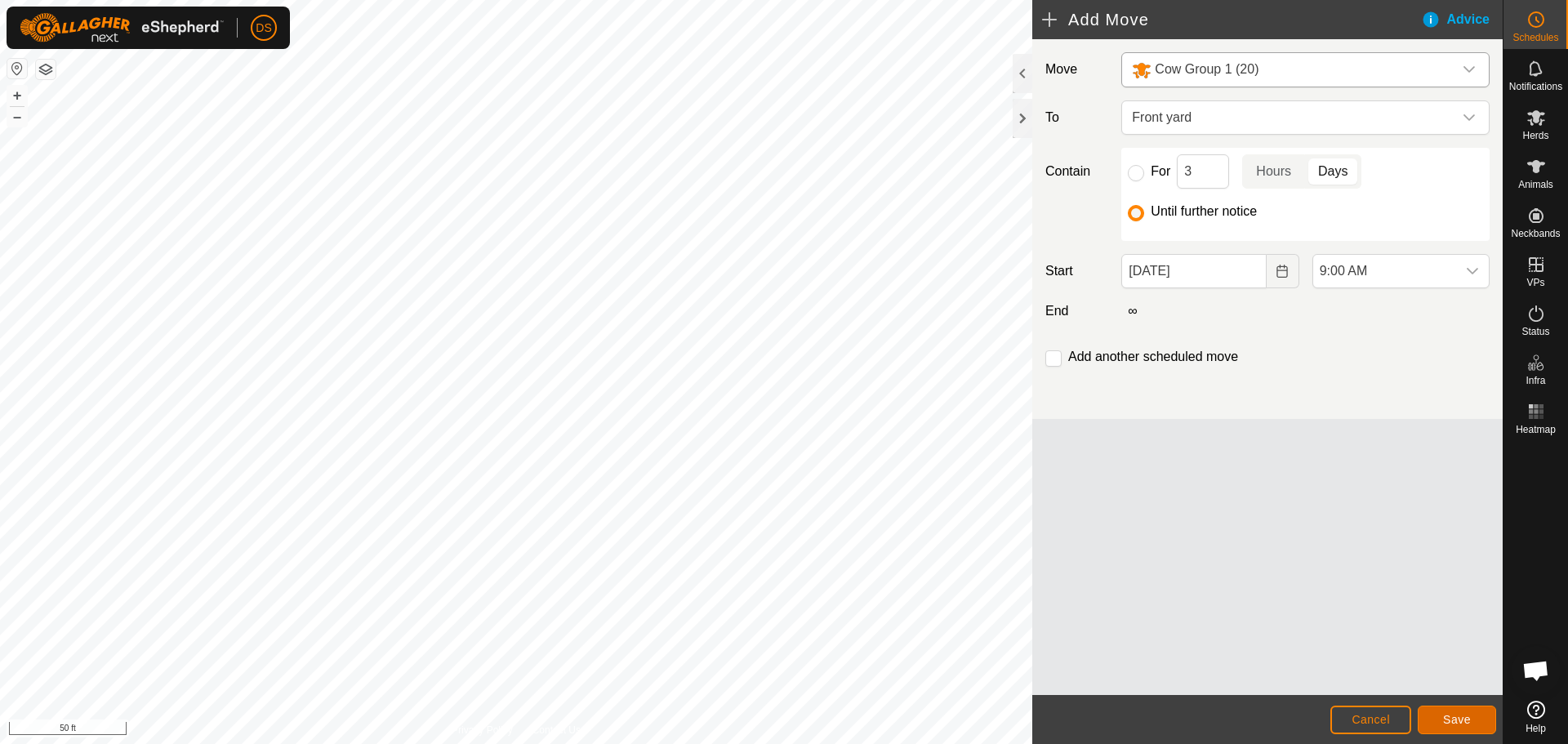
click at [1460, 717] on span "Save" at bounding box center [1457, 719] width 27 height 13
